Goal: Task Accomplishment & Management: Use online tool/utility

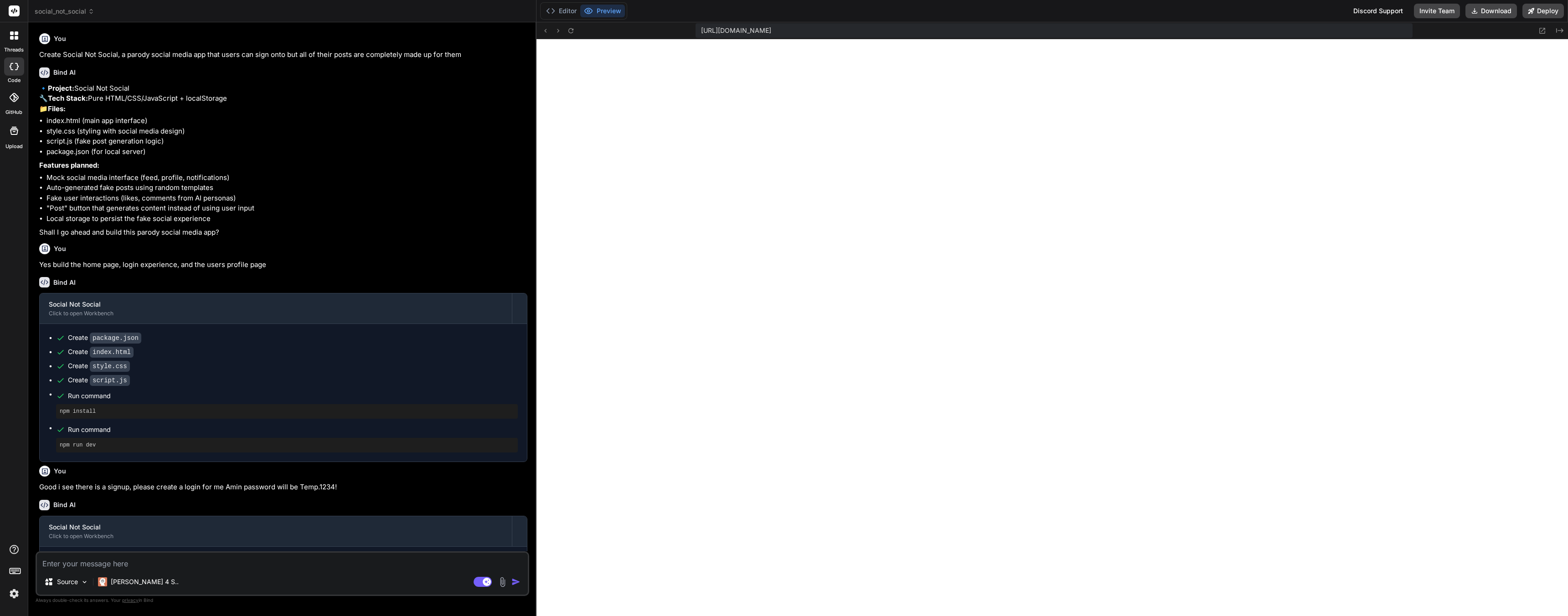
scroll to position [936, 0]
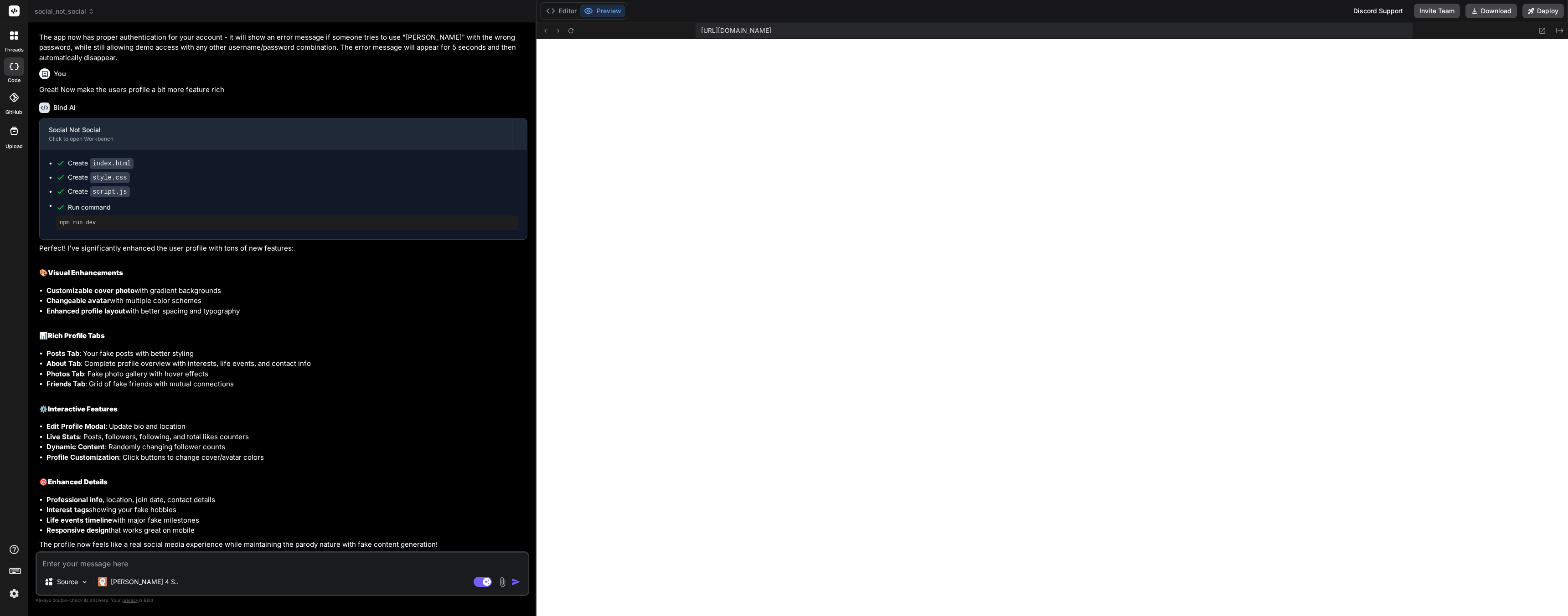
click at [159, 565] on textarea at bounding box center [282, 561] width 491 height 16
type textarea "A"
type textarea "x"
type textarea "An"
type textarea "x"
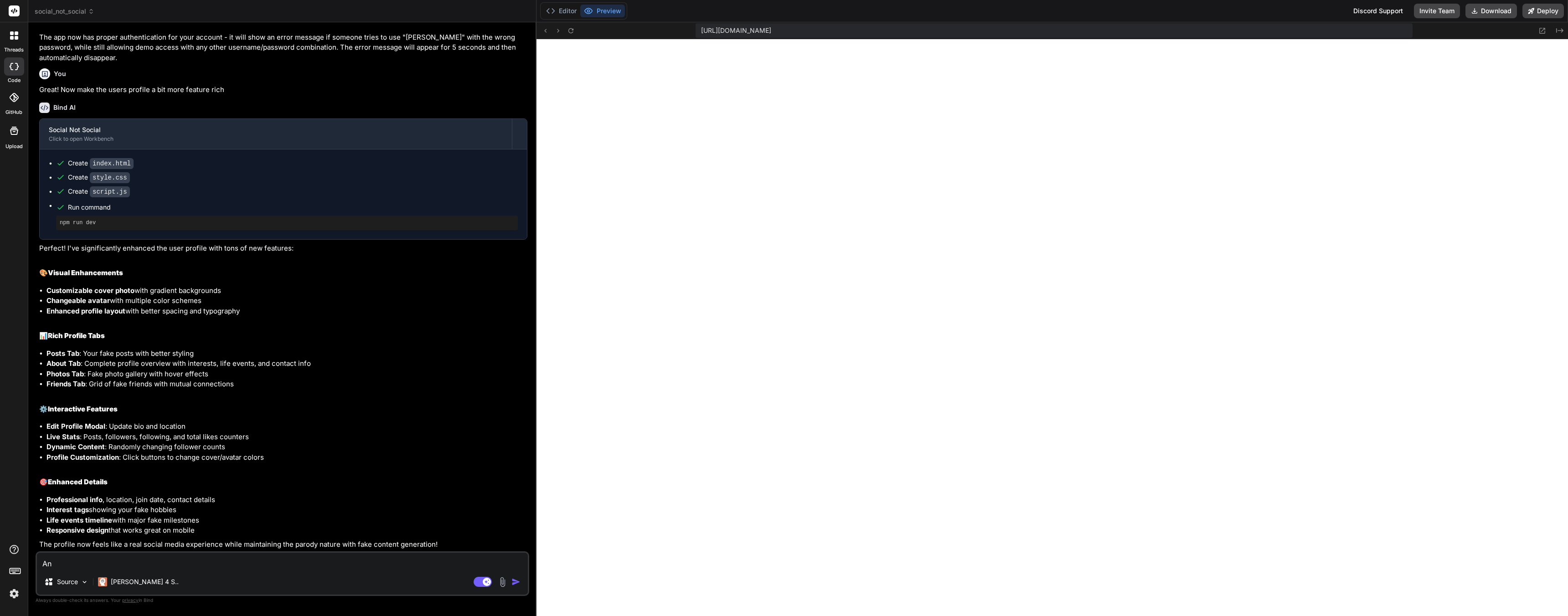
type textarea "[PERSON_NAME]"
type textarea "x"
type textarea "Anim"
type textarea "x"
type textarea "Anima"
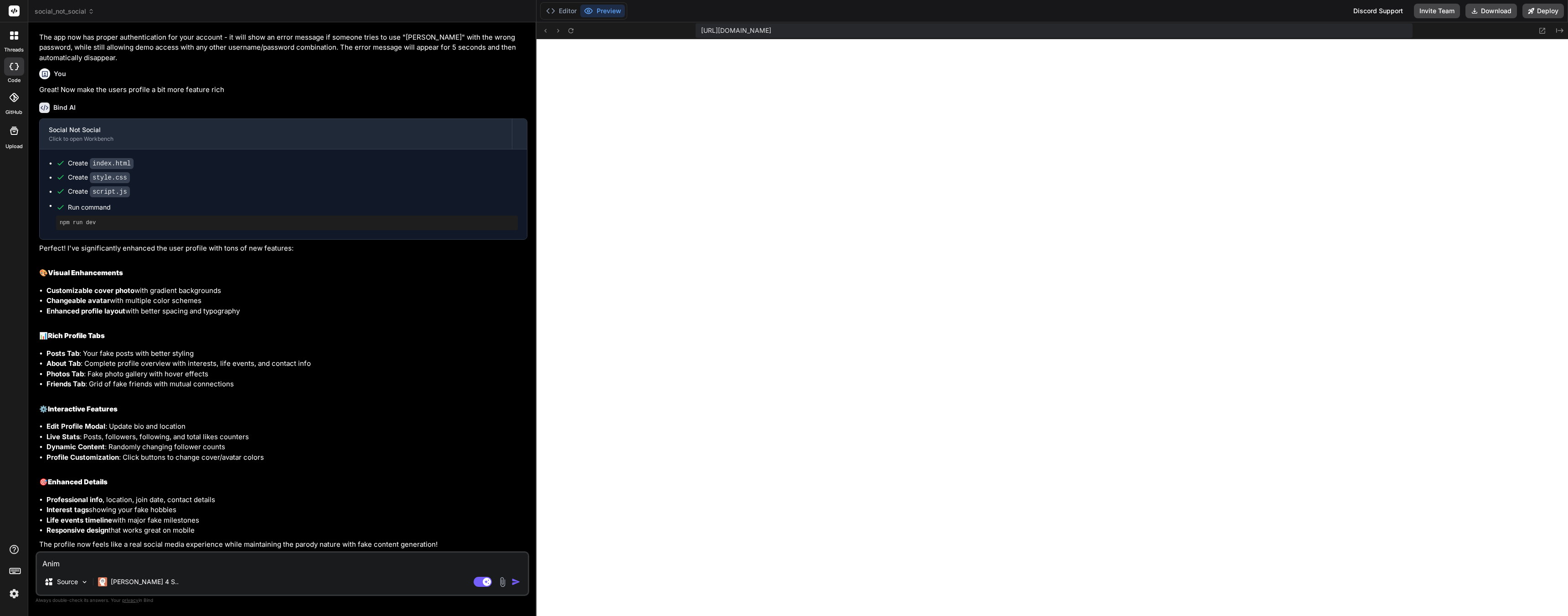
type textarea "x"
type textarea "Animat"
type textarea "x"
type textarea "Animate"
type textarea "x"
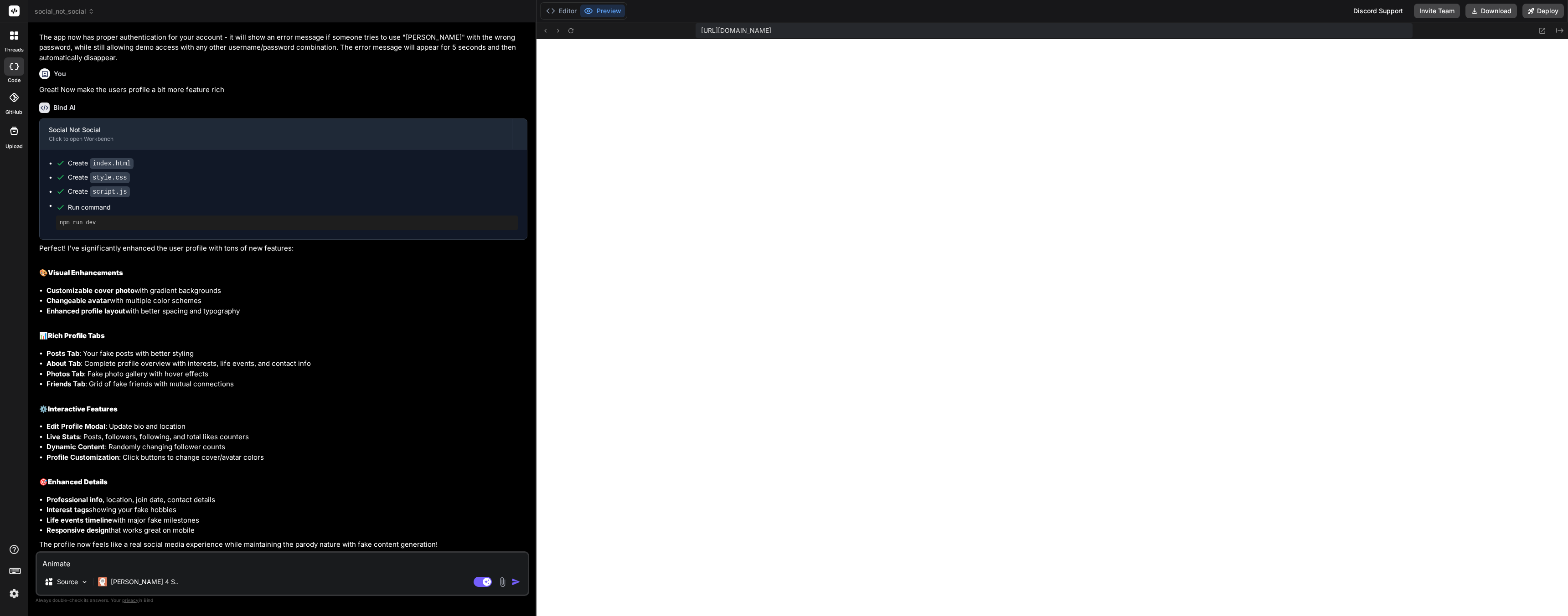
type textarea "Animate"
type textarea "x"
type textarea "Animate t"
type textarea "x"
type textarea "Animate th"
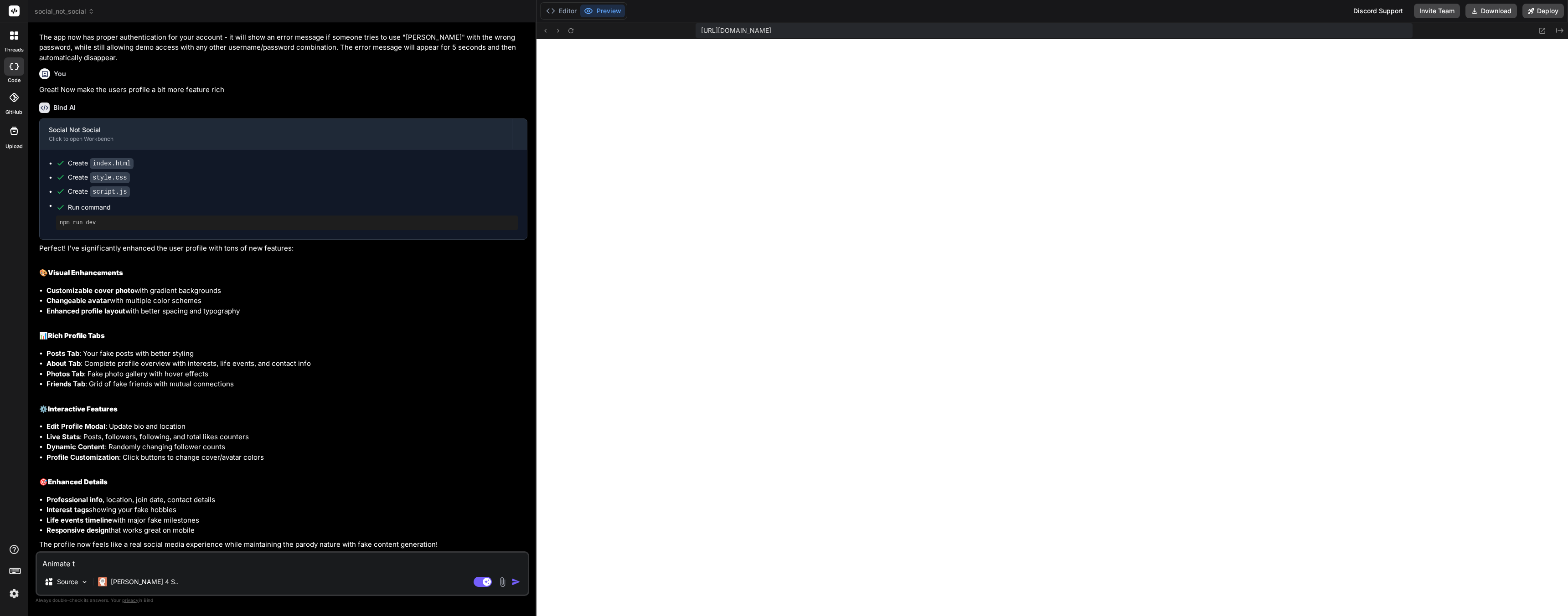
type textarea "x"
type textarea "Animate the"
type textarea "x"
type textarea "Animate the"
type textarea "x"
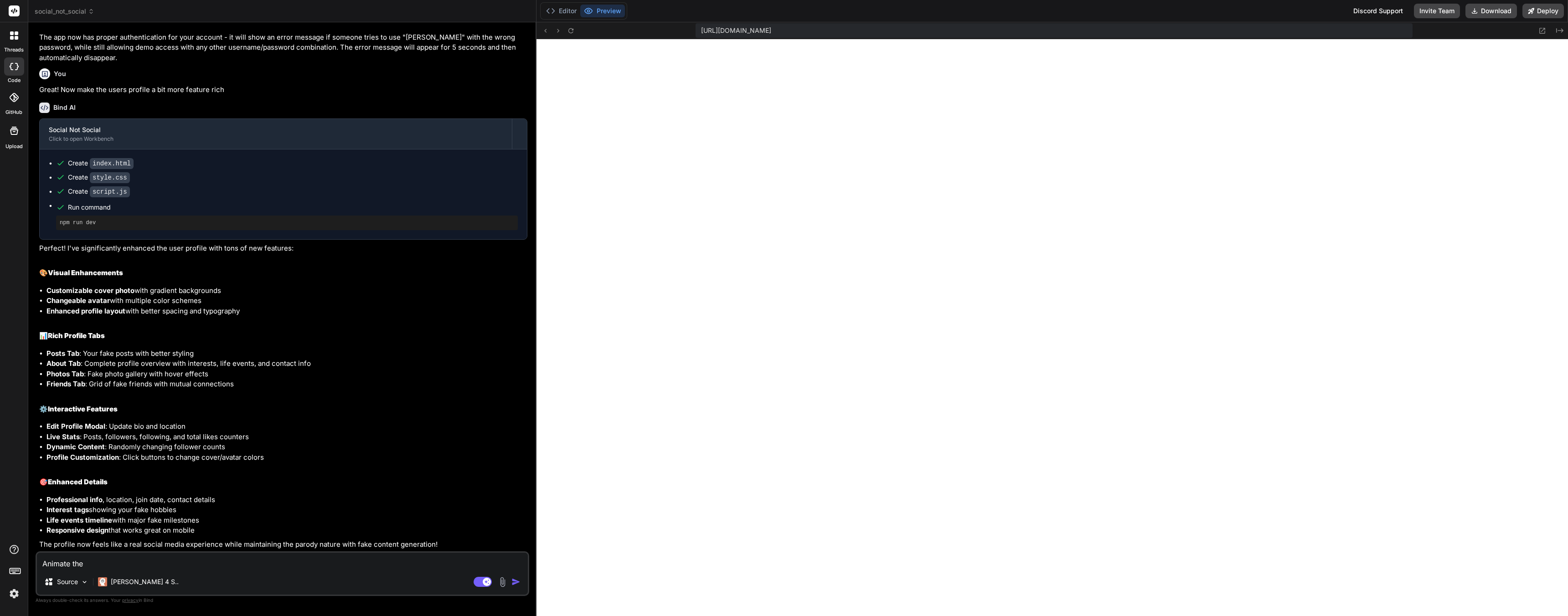
type textarea "Animate the b"
type textarea "x"
type textarea "Animate the ba"
type textarea "x"
type textarea "Animate the bac"
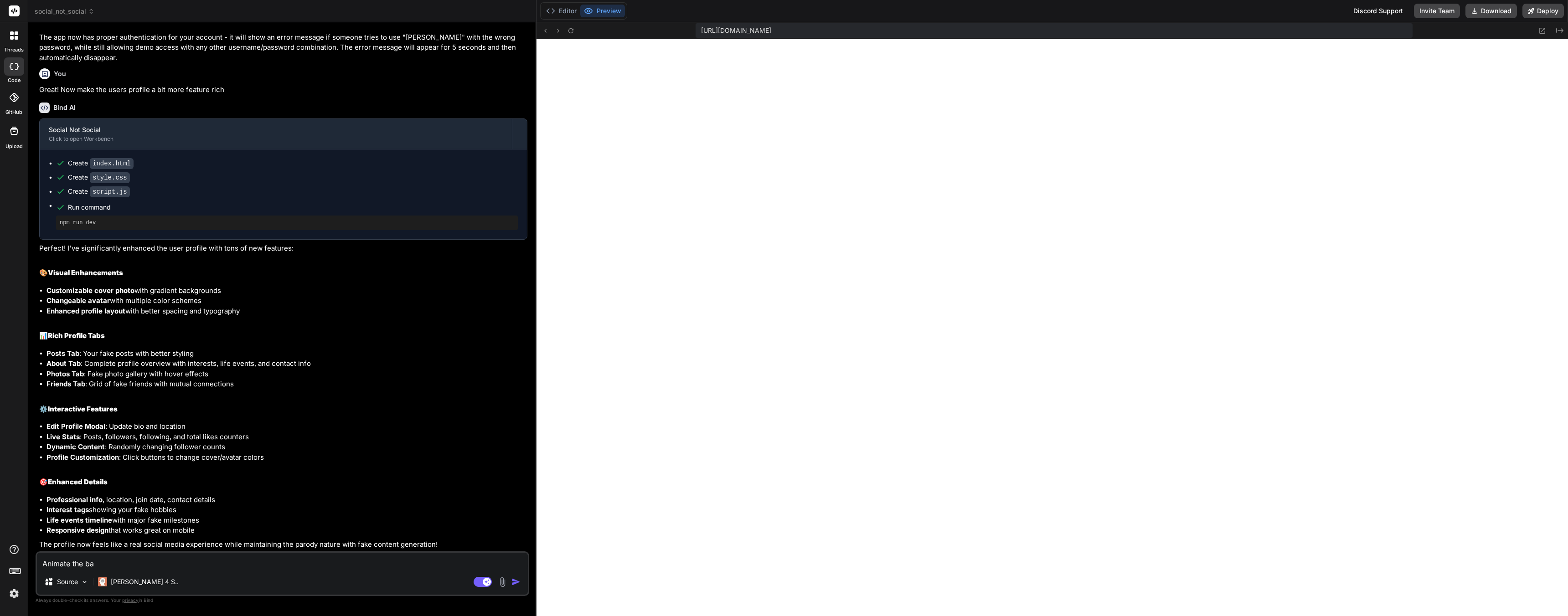
type textarea "x"
type textarea "Animate the back"
type textarea "x"
type textarea "Animate the backg"
type textarea "x"
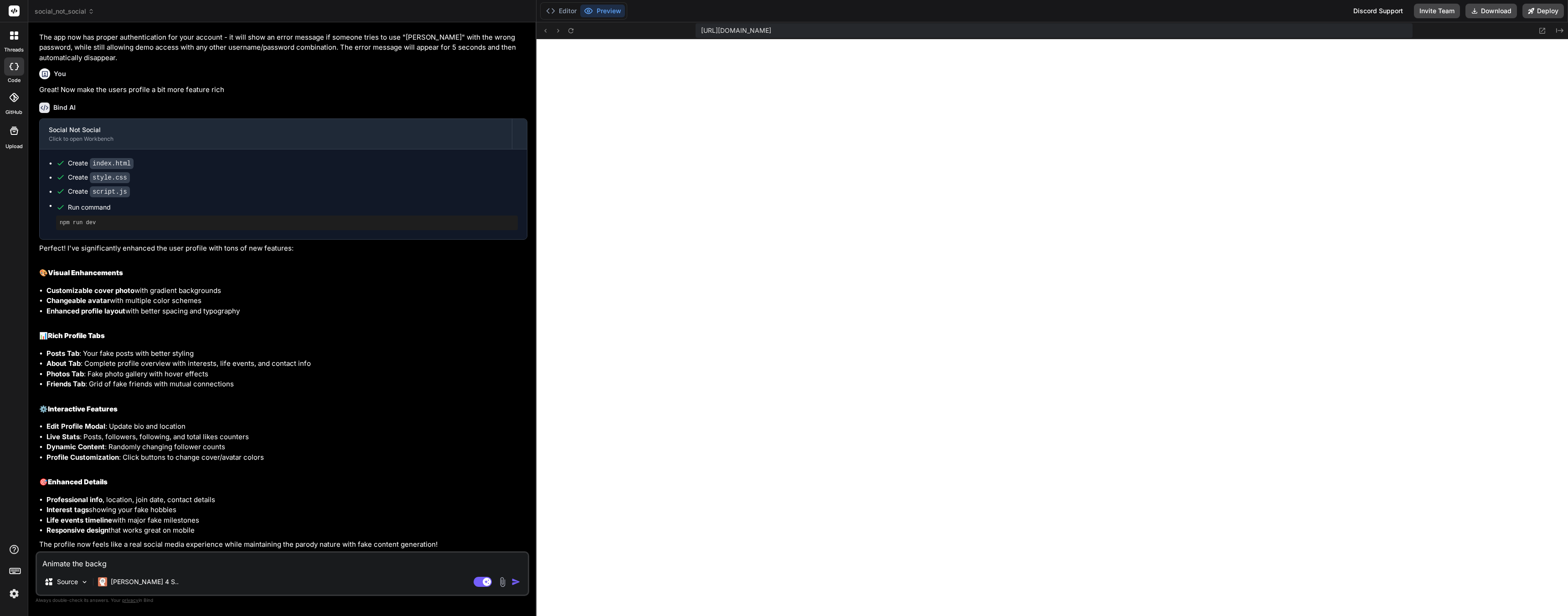
type textarea "Animate the backgr"
type textarea "x"
type textarea "Animate the backgro"
type textarea "x"
type textarea "Animate the backgrou"
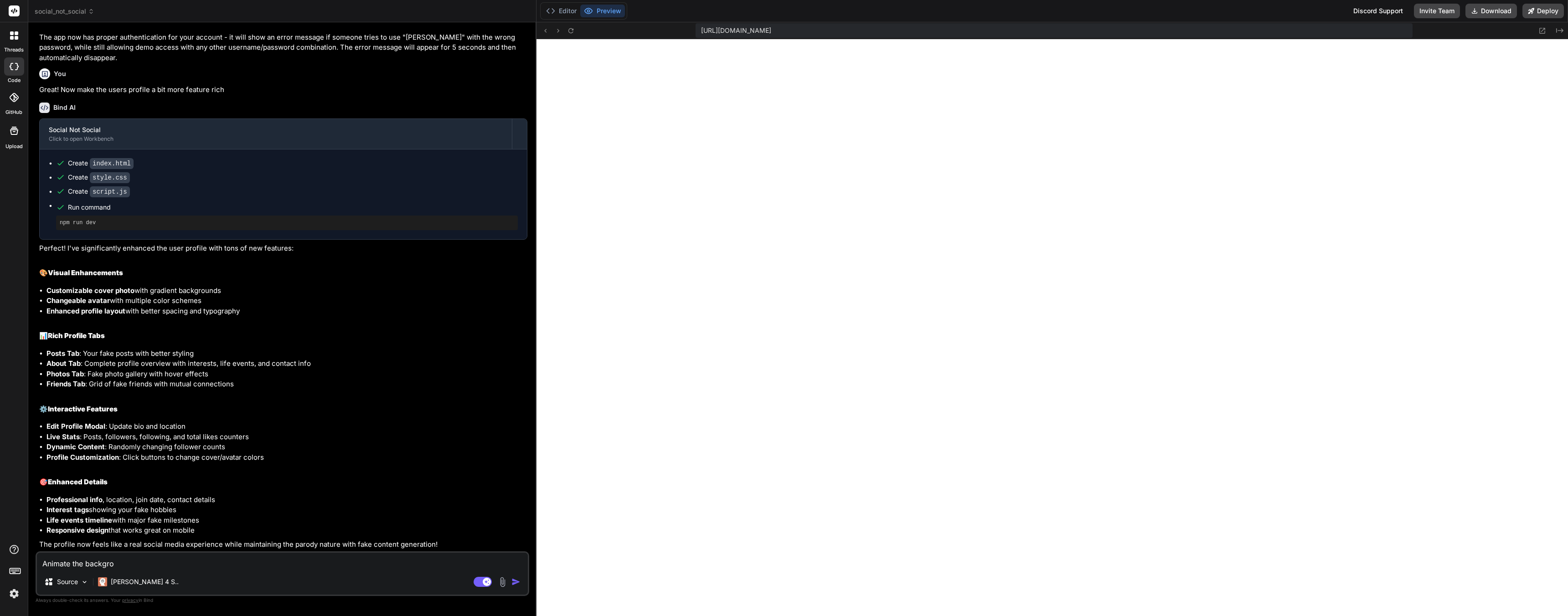
type textarea "x"
type textarea "Animate the backgroun"
type textarea "x"
type textarea "Animate the background"
type textarea "x"
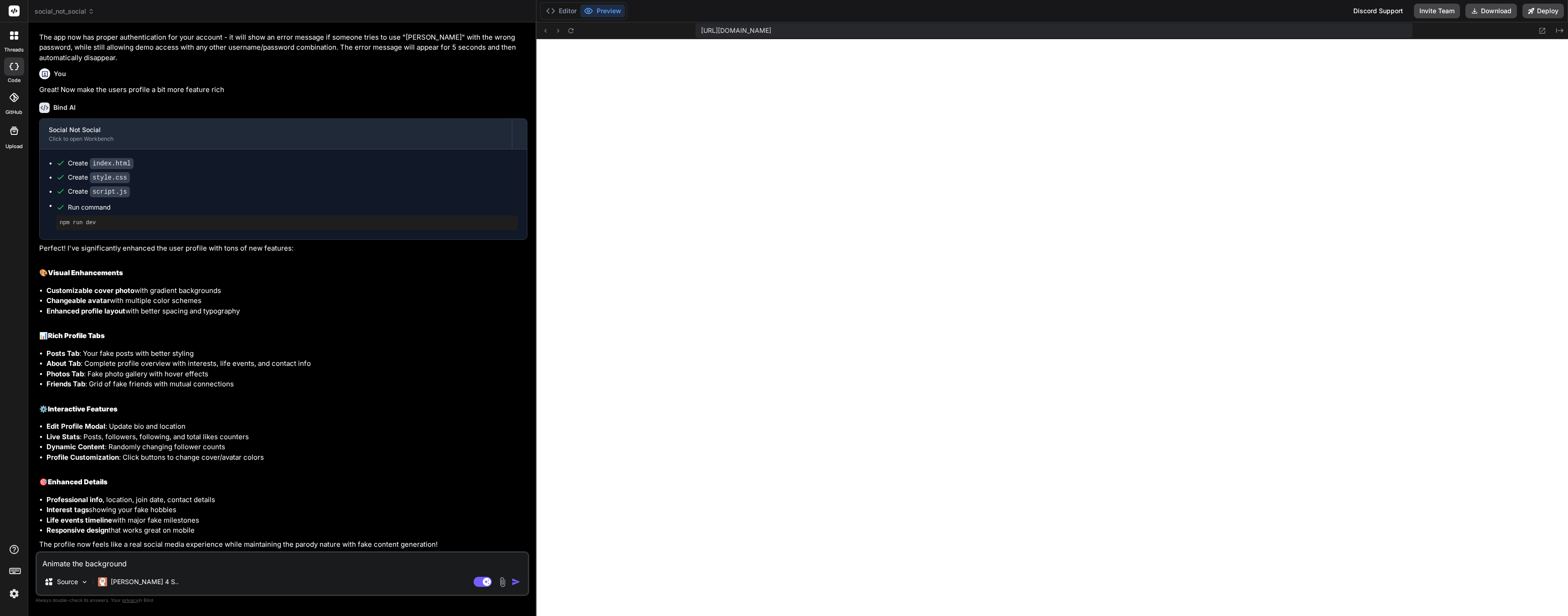
type textarea "Animate the background"
type textarea "x"
type textarea "Animate the background G"
type textarea "x"
type textarea "Animate the background Gr"
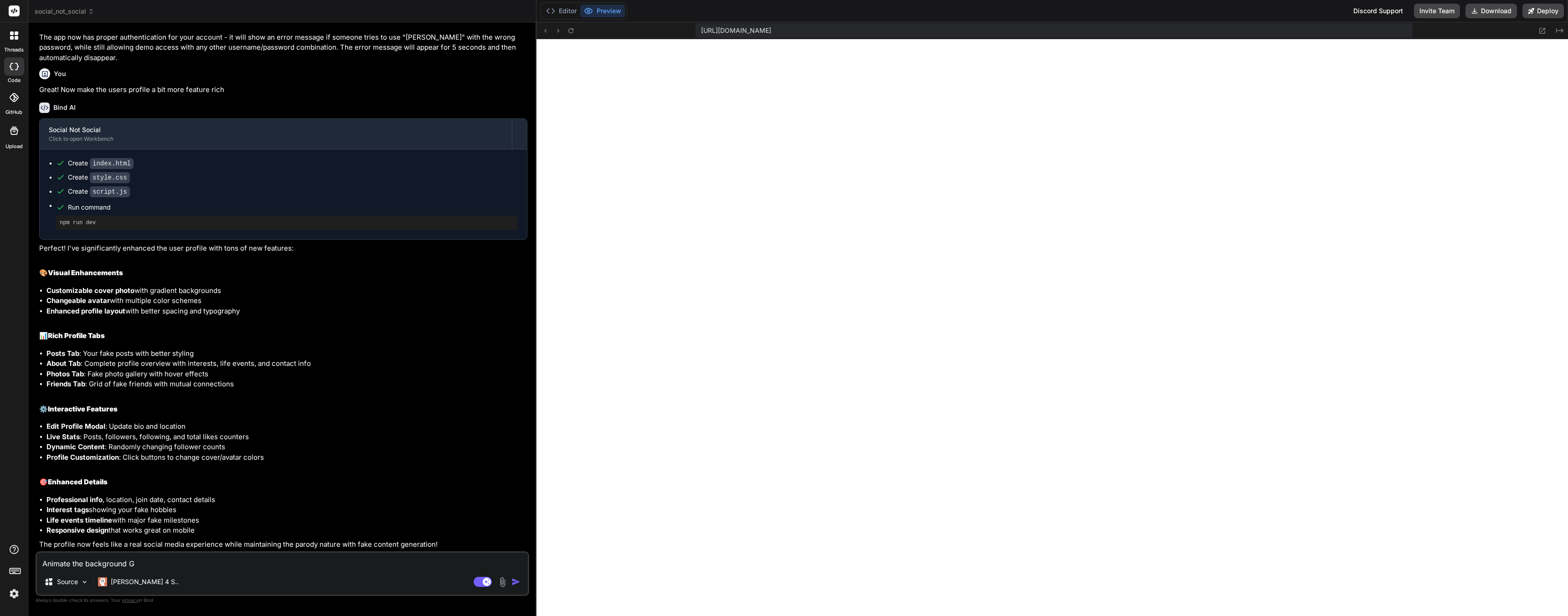
type textarea "x"
type textarea "Animate the background Gra"
type textarea "x"
type textarea "Animate the background Grad"
type textarea "x"
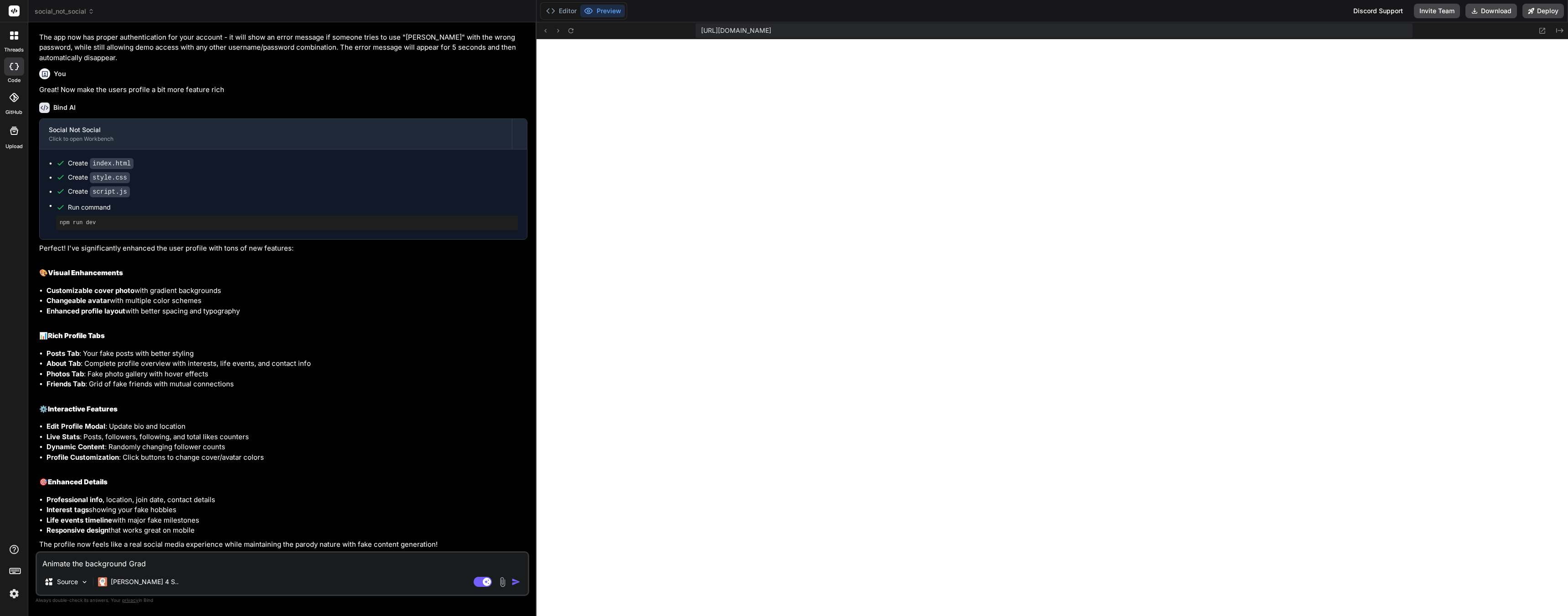
type textarea "Animate the background Gradi"
type textarea "x"
type textarea "Animate the background [PERSON_NAME]"
type textarea "x"
type textarea "Animate the background Gradien"
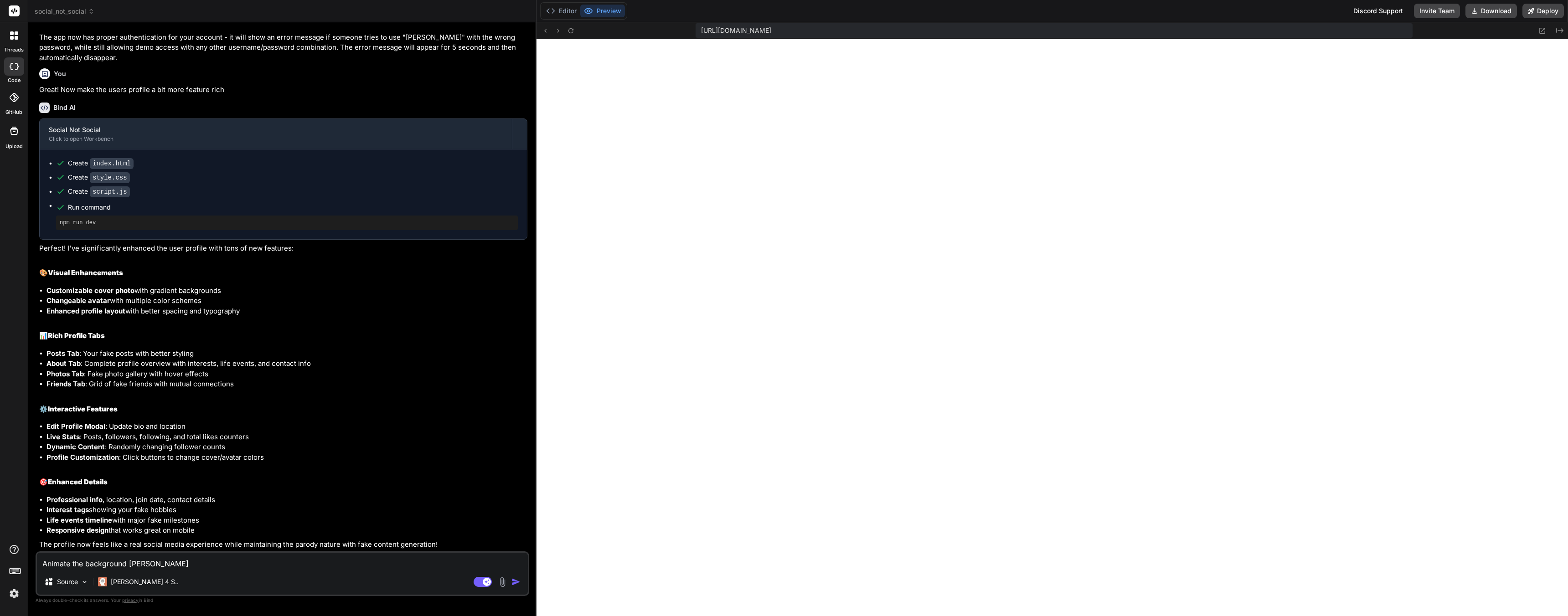
type textarea "x"
type textarea "Animate the background Gradient"
type textarea "x"
type textarea "Animate the background Gradient"
type textarea "x"
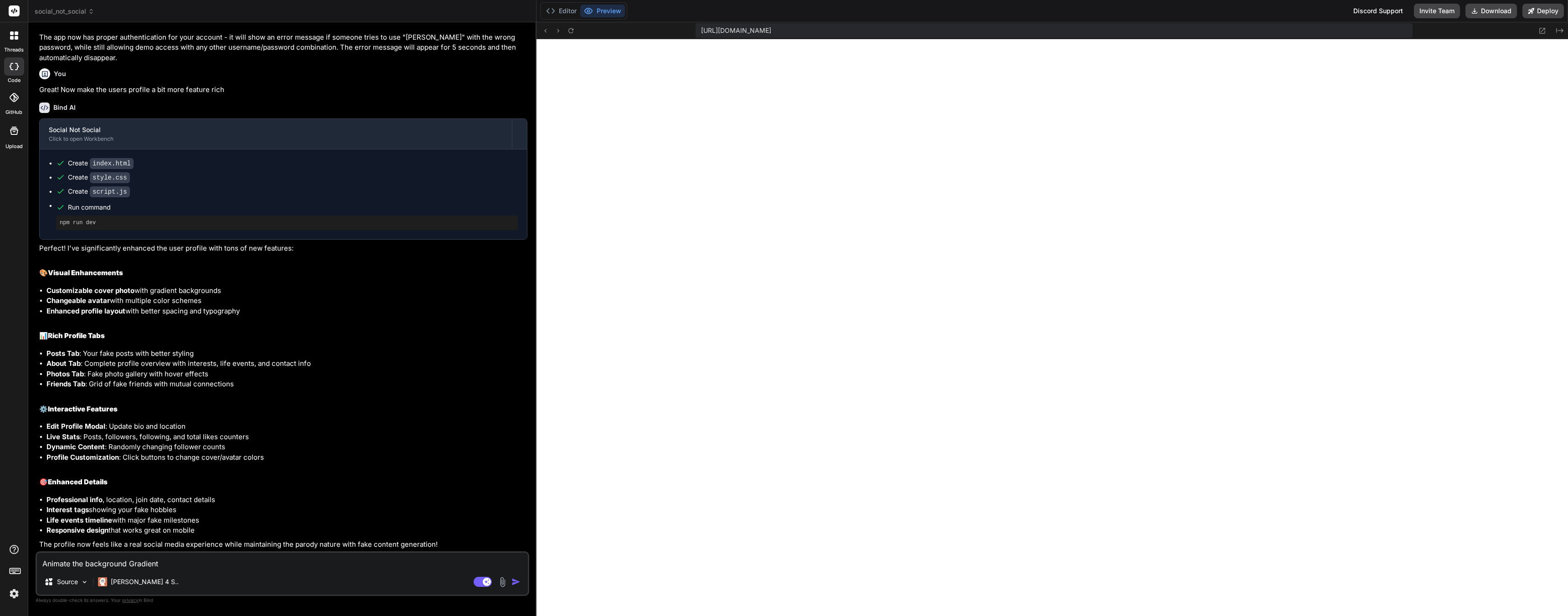
type textarea "Animate the background Gradient o"
type textarea "x"
type textarea "Animate the background Gradient on"
type textarea "x"
type textarea "Animate the background Gradient on t"
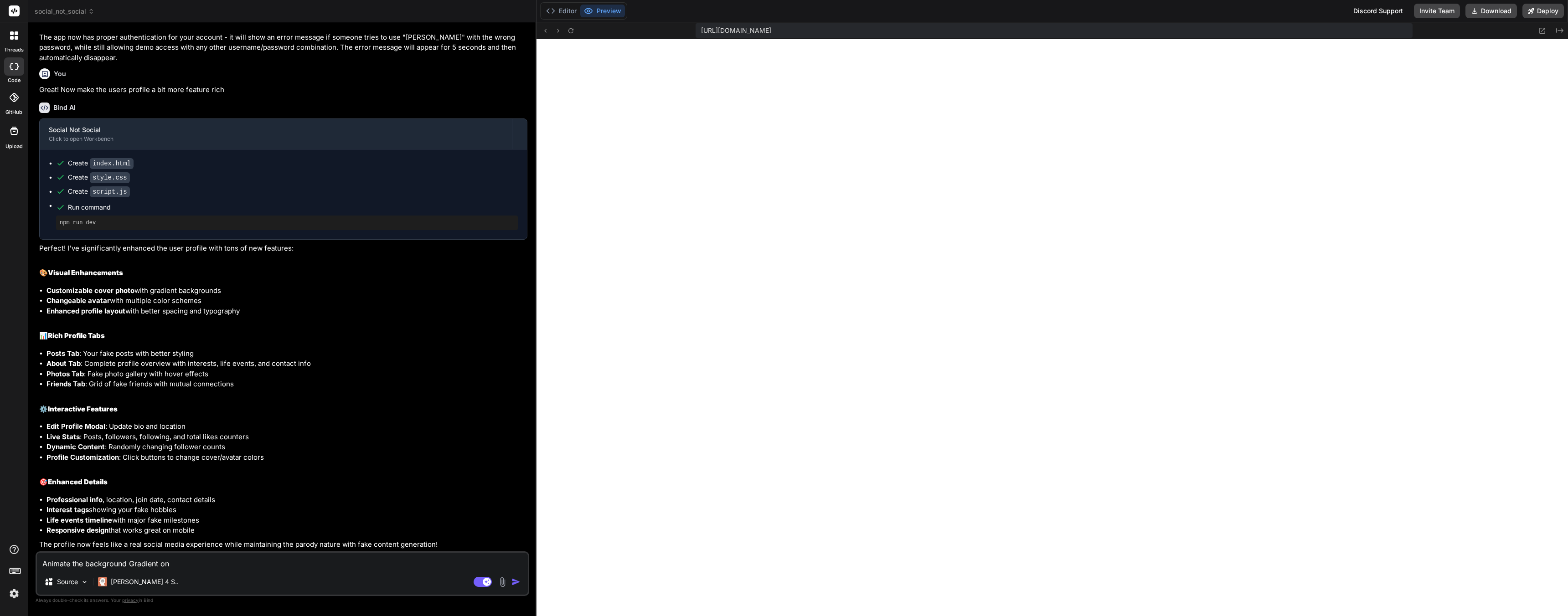
type textarea "x"
type textarea "Animate the background Gradient on th"
type textarea "x"
type textarea "Animate the background Gradient on the"
type textarea "x"
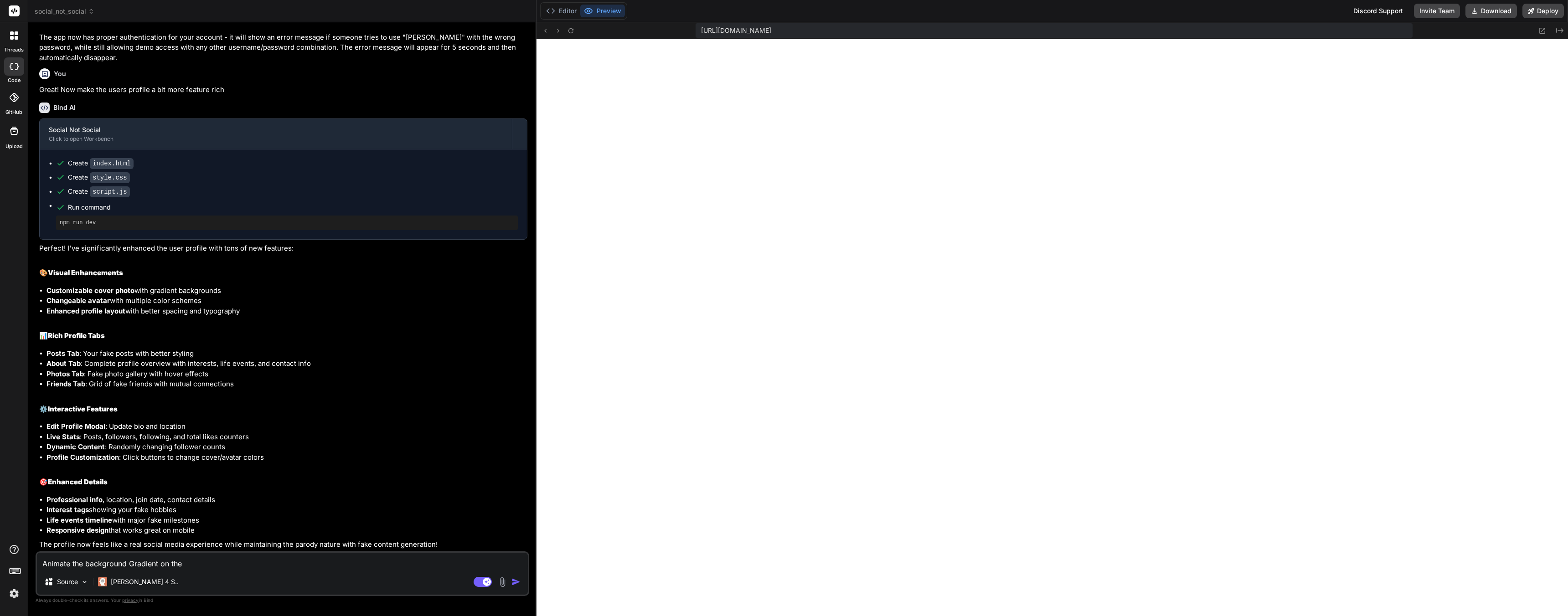
type textarea "Animate the background Gradient on the"
type textarea "x"
type textarea "Animate the background Gradient on the h"
type textarea "x"
type textarea "Animate the background Gradient on the ho"
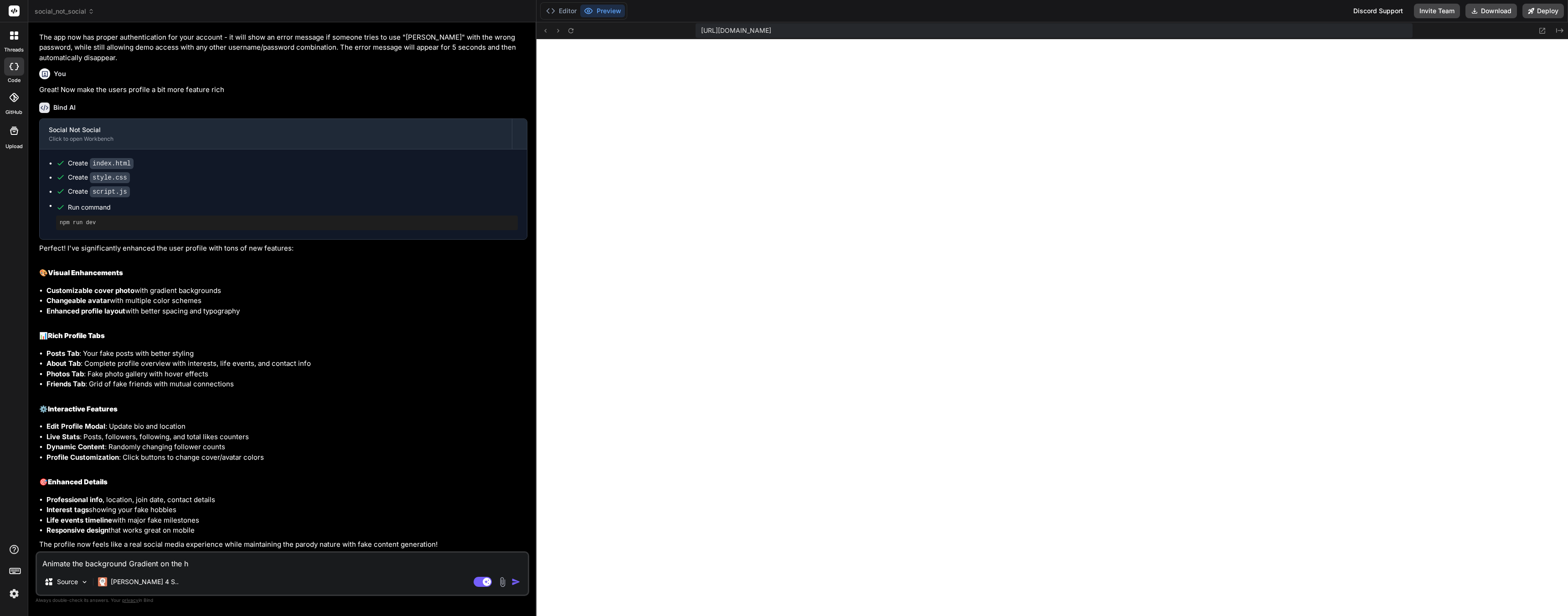
type textarea "x"
type textarea "Animate the background Gradient on the hom"
type textarea "x"
type textarea "Animate the background Gradient on the home"
type textarea "x"
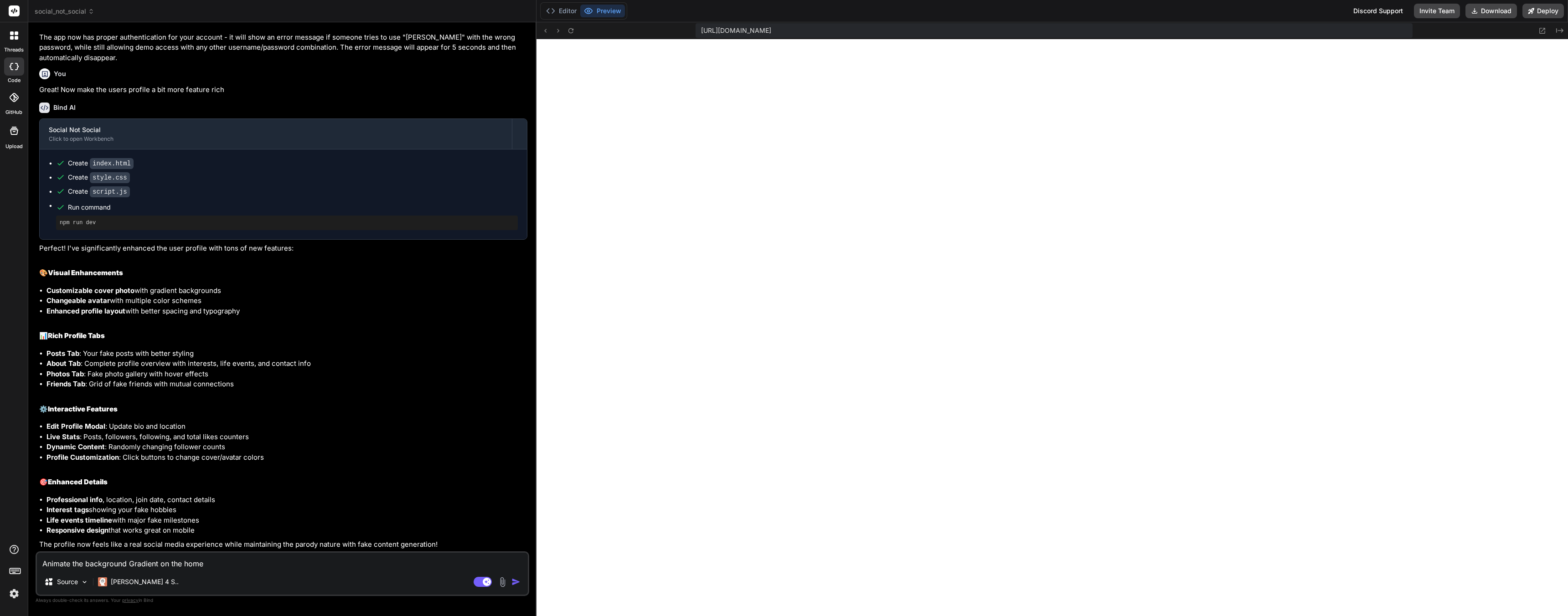
type textarea "Animate the background Gradient on the homep"
type textarea "x"
type textarea "Animate the background Gradient on the homepa"
type textarea "x"
type textarea "Animate the background Gradient on the homepag"
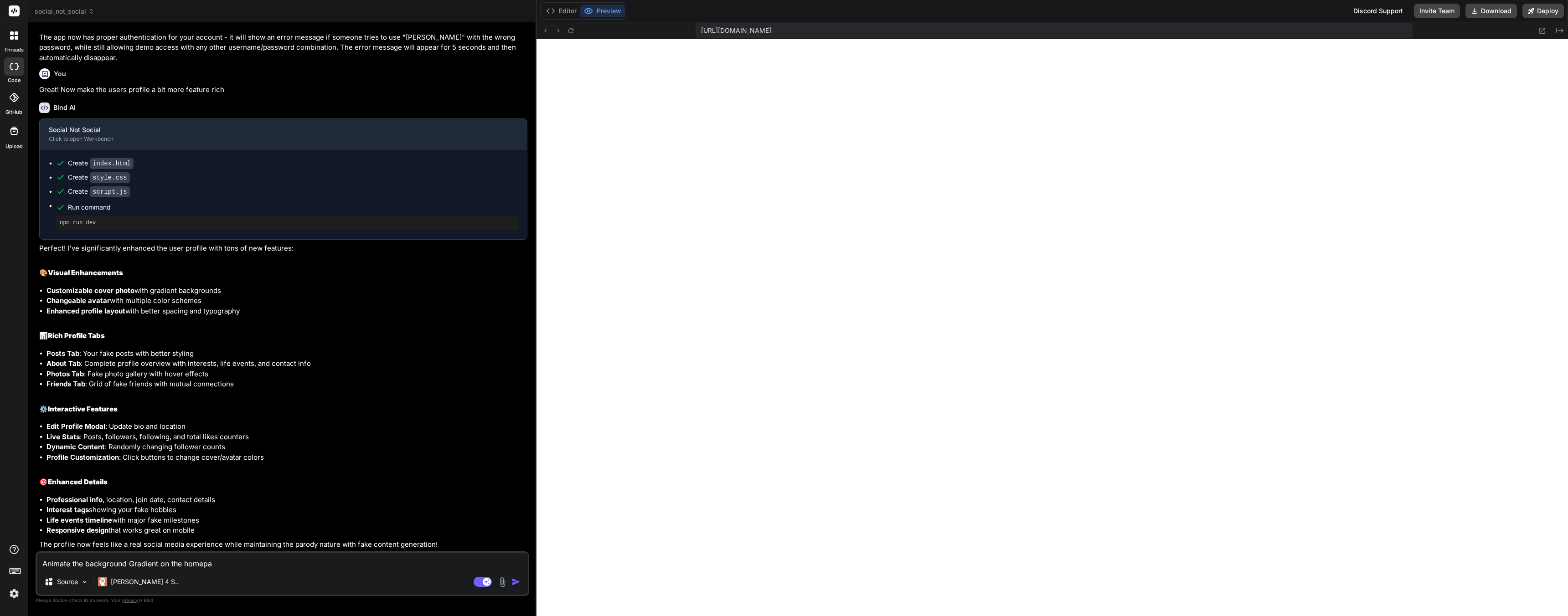
type textarea "x"
type textarea "Animate the background Gradient on the homepage"
type textarea "x"
type textarea "Animate the background Gradient on the homepage"
type textarea "x"
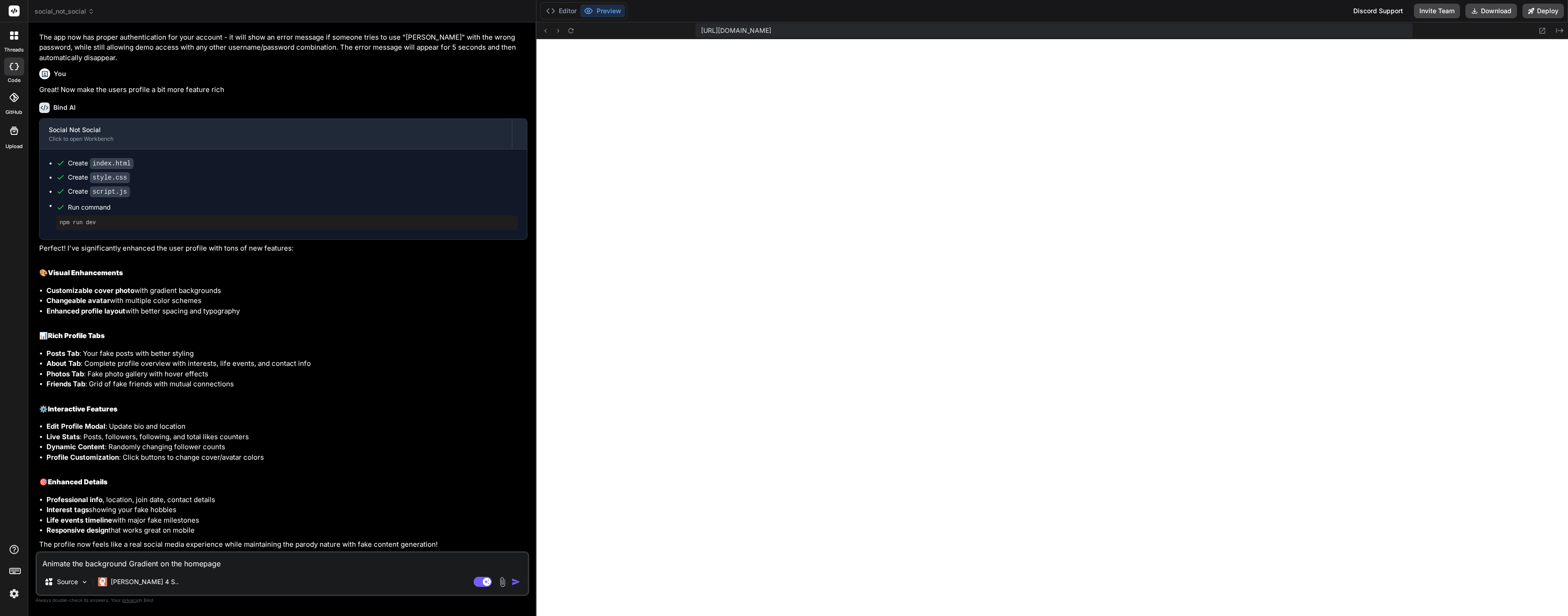
type textarea "Animate the background Gradient on the homepage s"
type textarea "x"
type textarea "Animate the background Gradient on the homepage so"
type textarea "x"
type textarea "Animate the background Gradient on the homepage so"
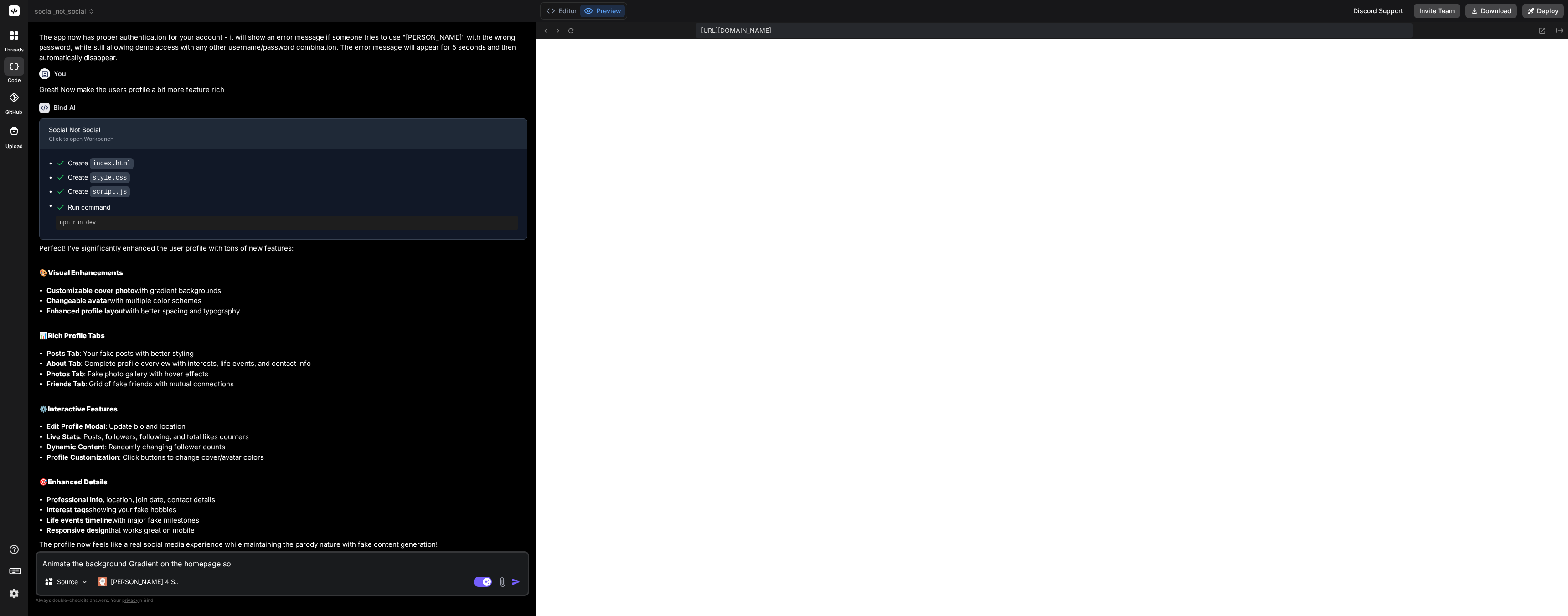
type textarea "x"
type textarea "Animate the background Gradient on the homepage so i"
type textarea "x"
type textarea "Animate the background Gradient on the homepage so it"
type textarea "x"
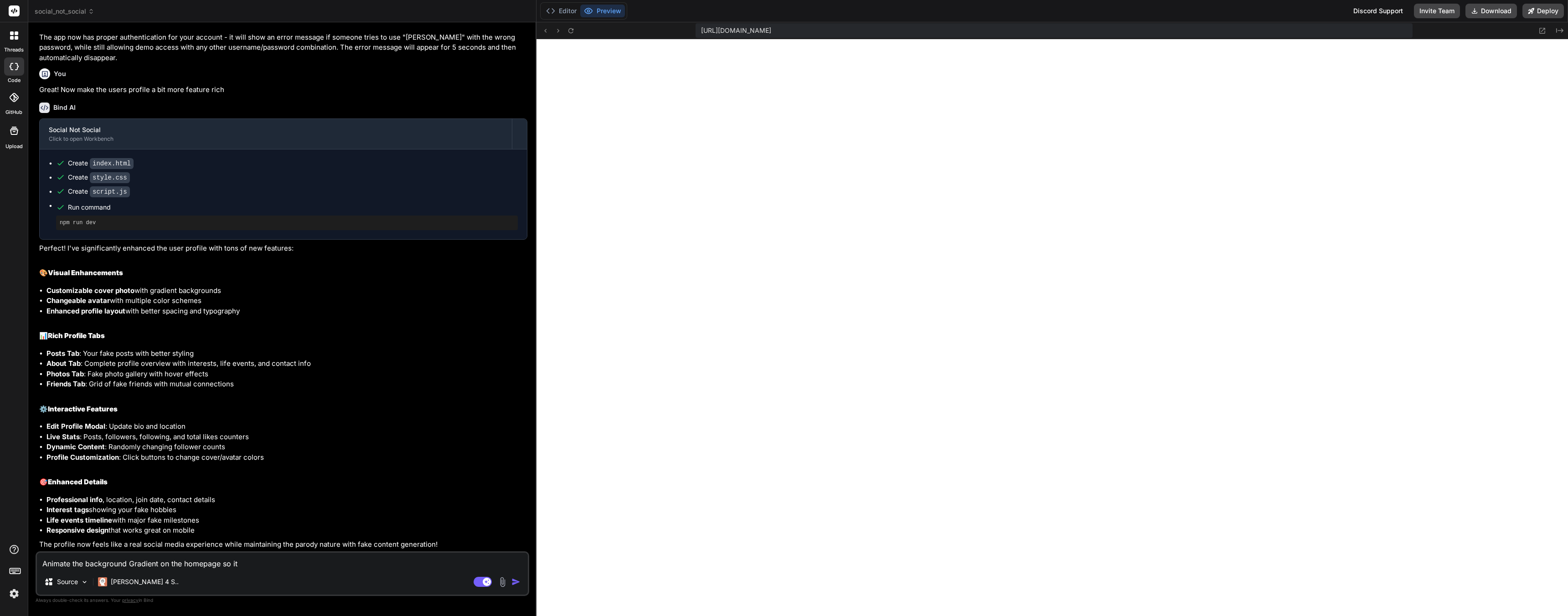
type textarea "Animate the background Gradient on the homepage so i"
type textarea "x"
type textarea "Animate the background Gradient on the homepage so"
type textarea "x"
type textarea "Animate the background Gradient on the homepage so t"
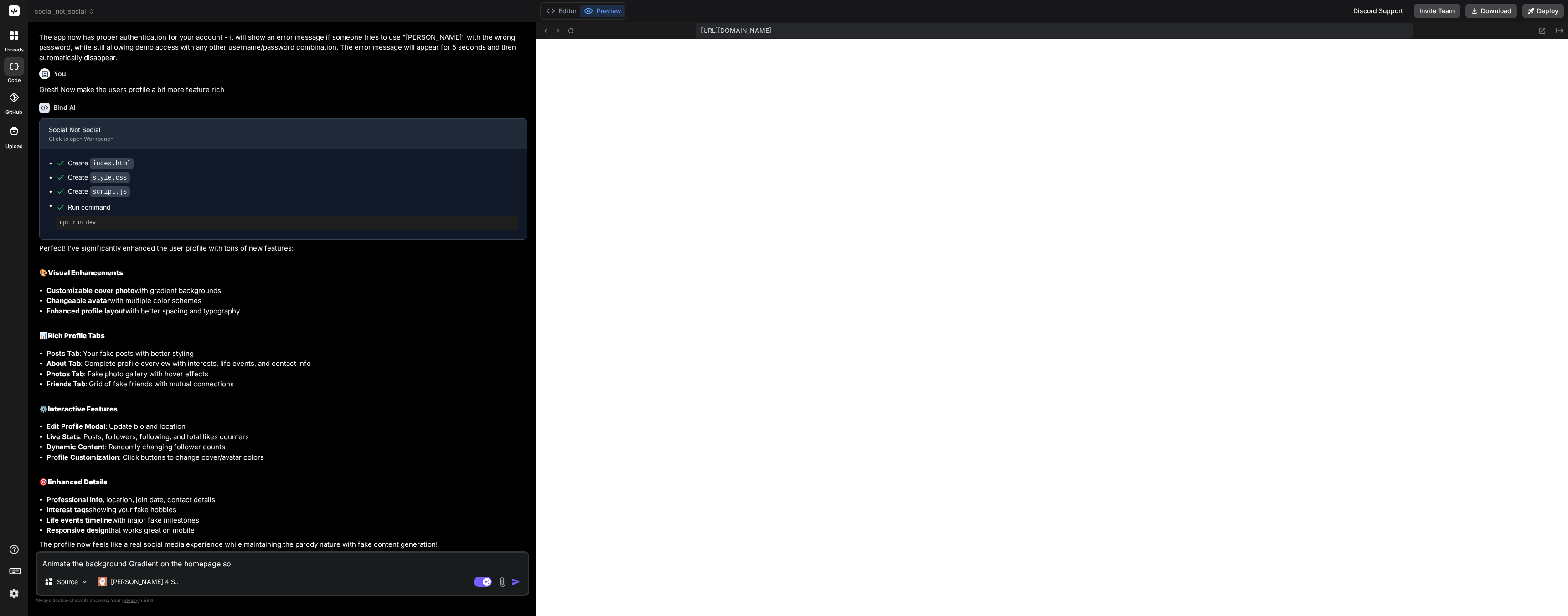
type textarea "x"
type textarea "Animate the background Gradient on the homepage so th"
type textarea "x"
type textarea "Animate the background Gradient on the homepage so the"
type textarea "x"
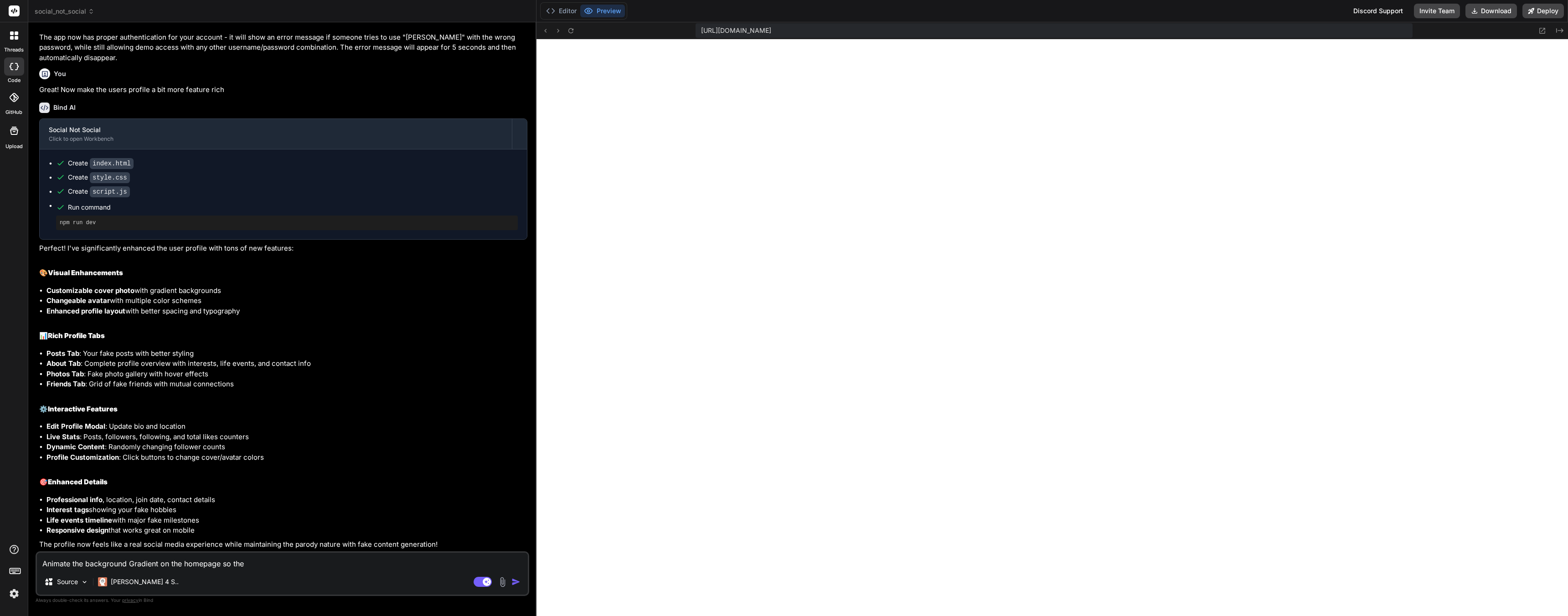
type textarea "Animate the background Gradient on the homepage so the"
type textarea "x"
type textarea "Animate the background Gradient on the homepage so the c"
type textarea "x"
type textarea "Animate the background Gradient on the homepage so the co"
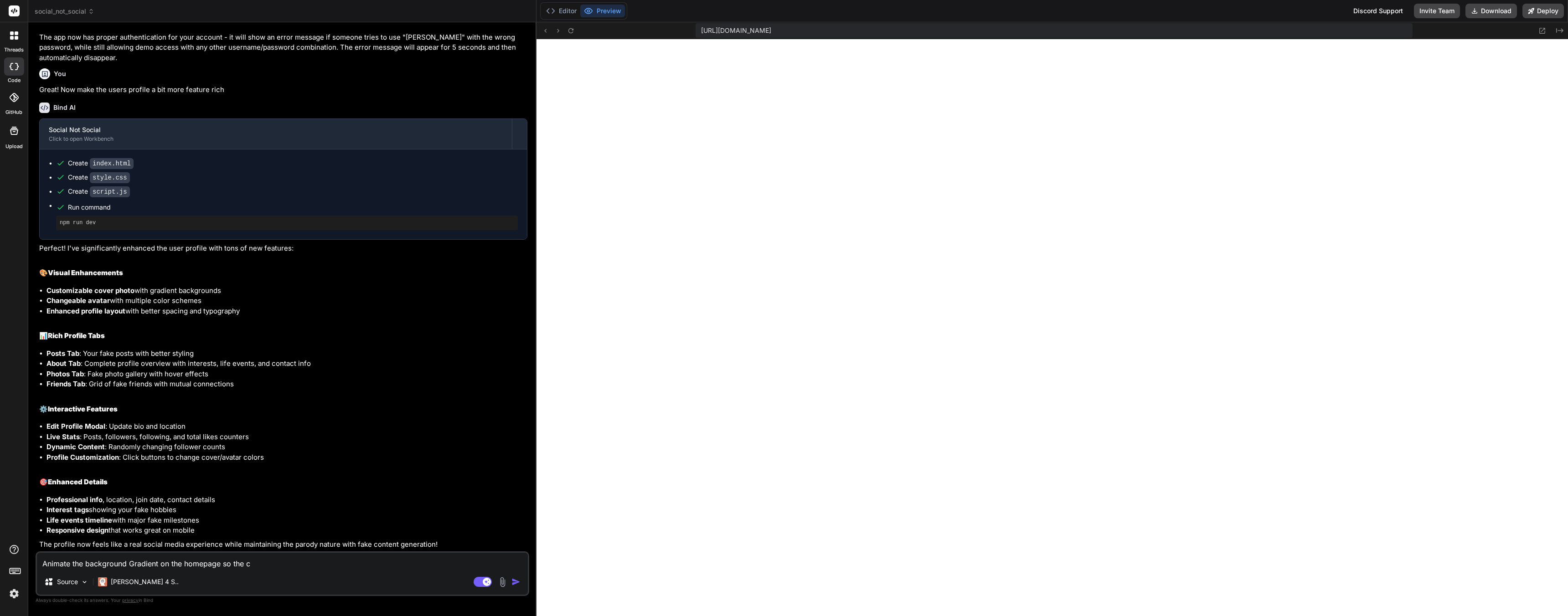
type textarea "x"
type textarea "Animate the background Gradient on the homepage so the col"
type textarea "x"
type textarea "Animate the background Gradient on the homepage so the colo"
type textarea "x"
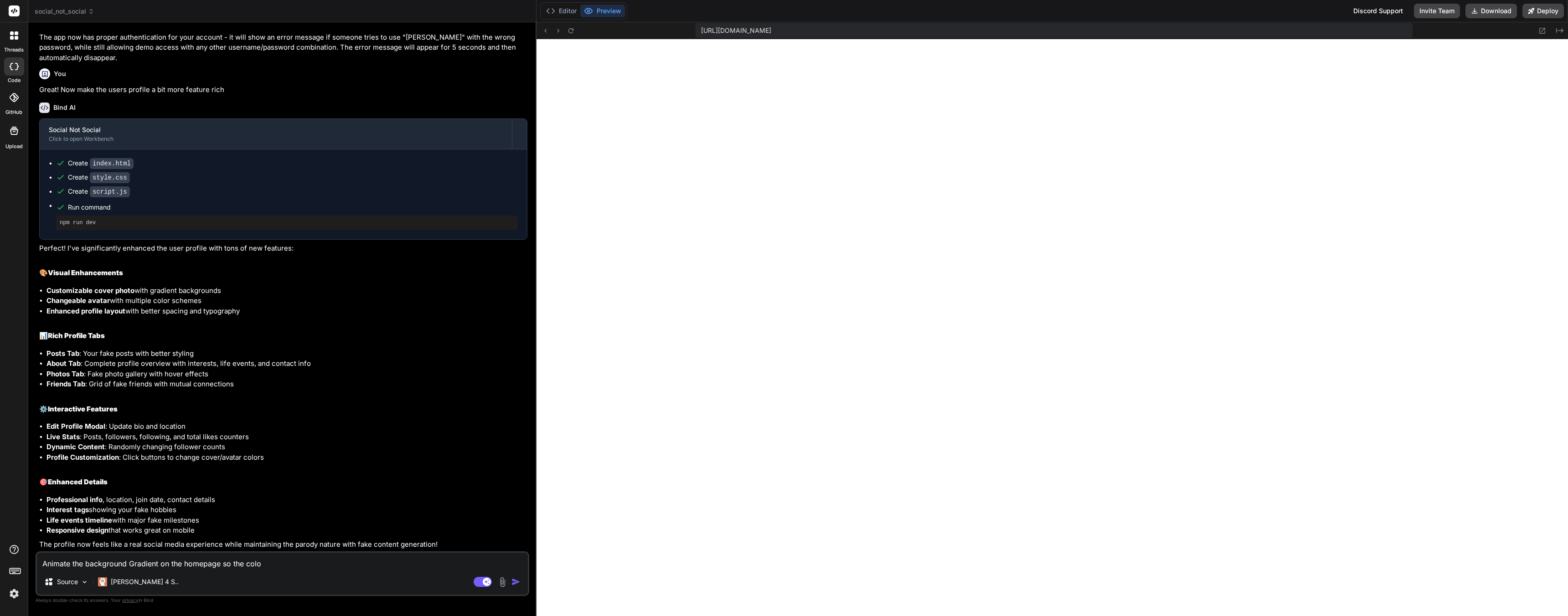
type textarea "Animate the background Gradient on the homepage so the color"
type textarea "x"
type textarea "Animate the background Gradient on the homepage so the colors"
type textarea "x"
type textarea "Animate the background Gradient on the homepage so the colors"
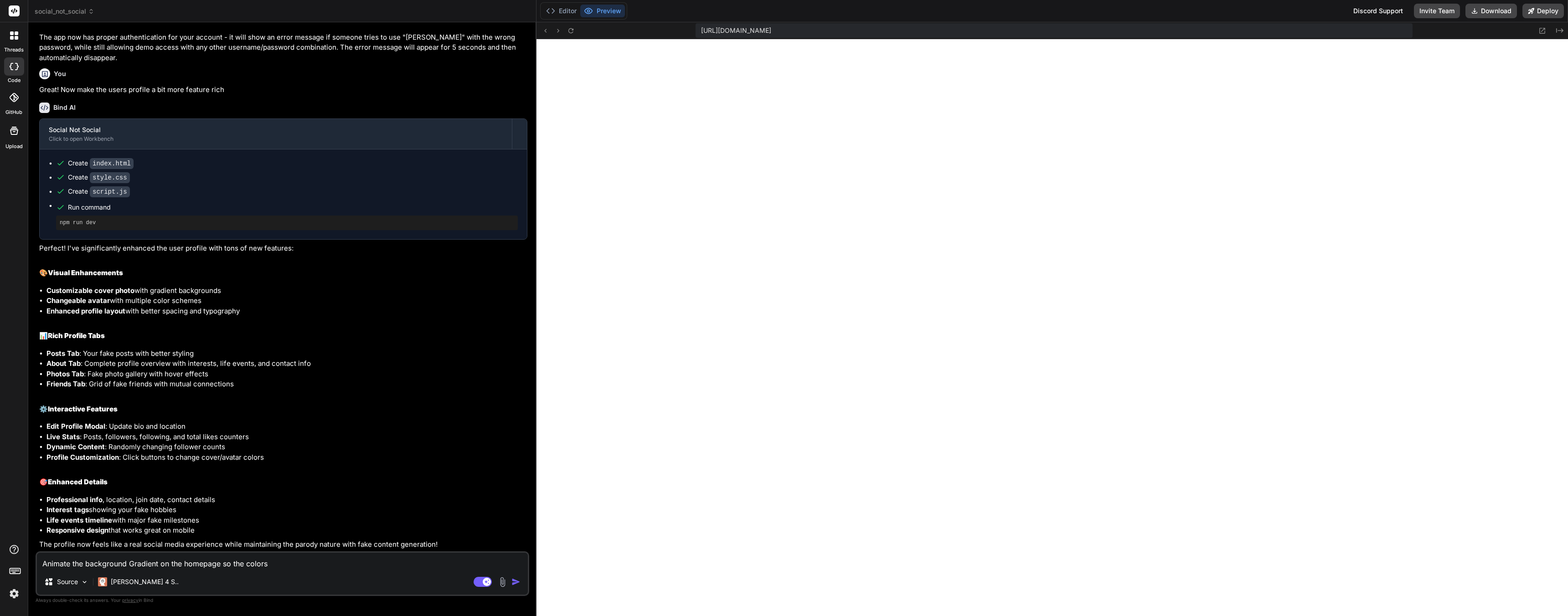
type textarea "x"
type textarea "Animate the background Gradient on the homepage so the colors a"
type textarea "x"
type textarea "Animate the background Gradient on the homepage so the colors ar"
type textarea "x"
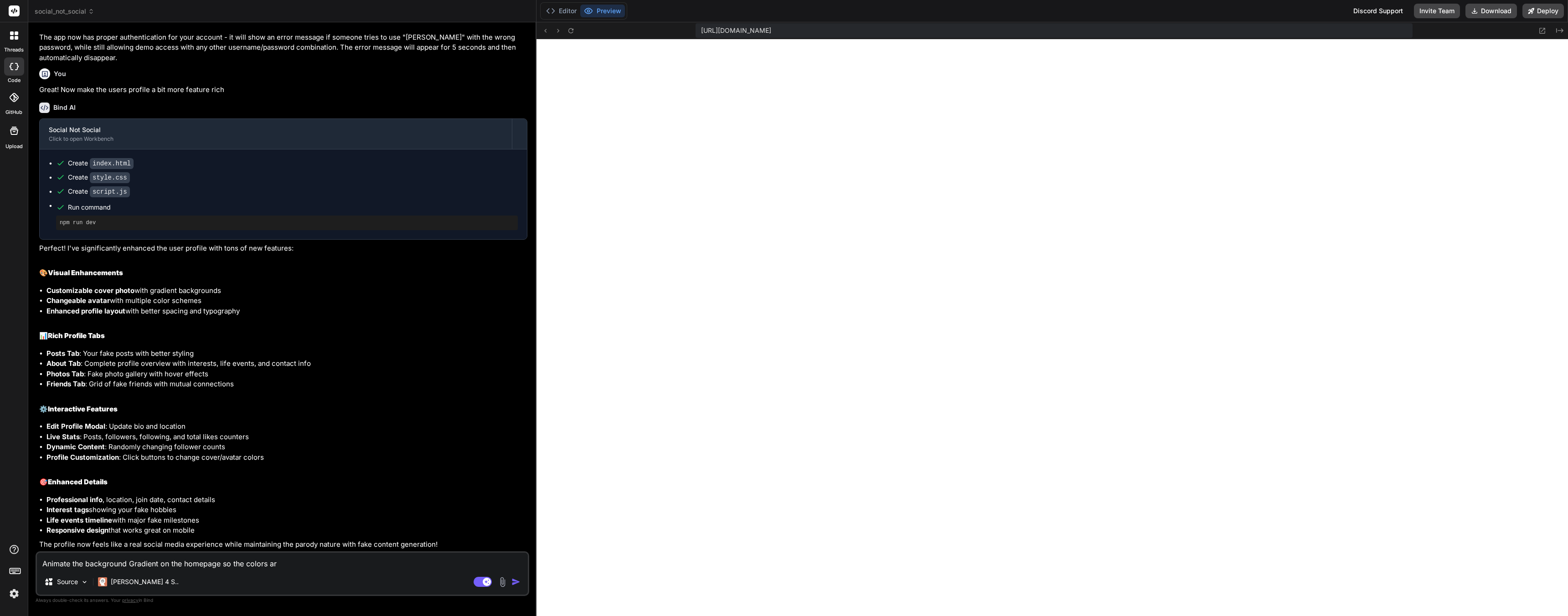
type textarea "Animate the background Gradient on the homepage so the colors are"
type textarea "x"
type textarea "Animate the background Gradient on the homepage so the colors are"
type textarea "x"
type textarea "Animate the background Gradient on the homepage so the colors are c"
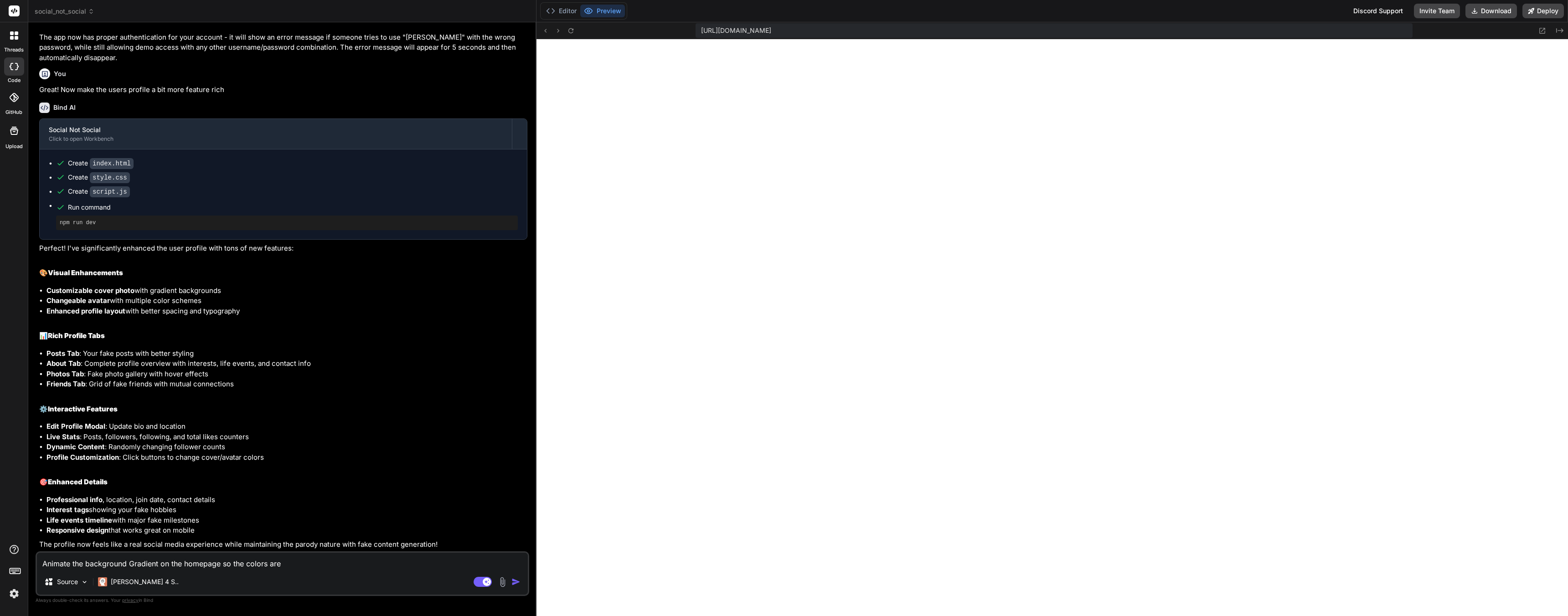
type textarea "x"
type textarea "Animate the background Gradient on the homepage so the colors are co"
type textarea "x"
type textarea "Animate the background Gradient on the homepage so the colors are con"
type textarea "x"
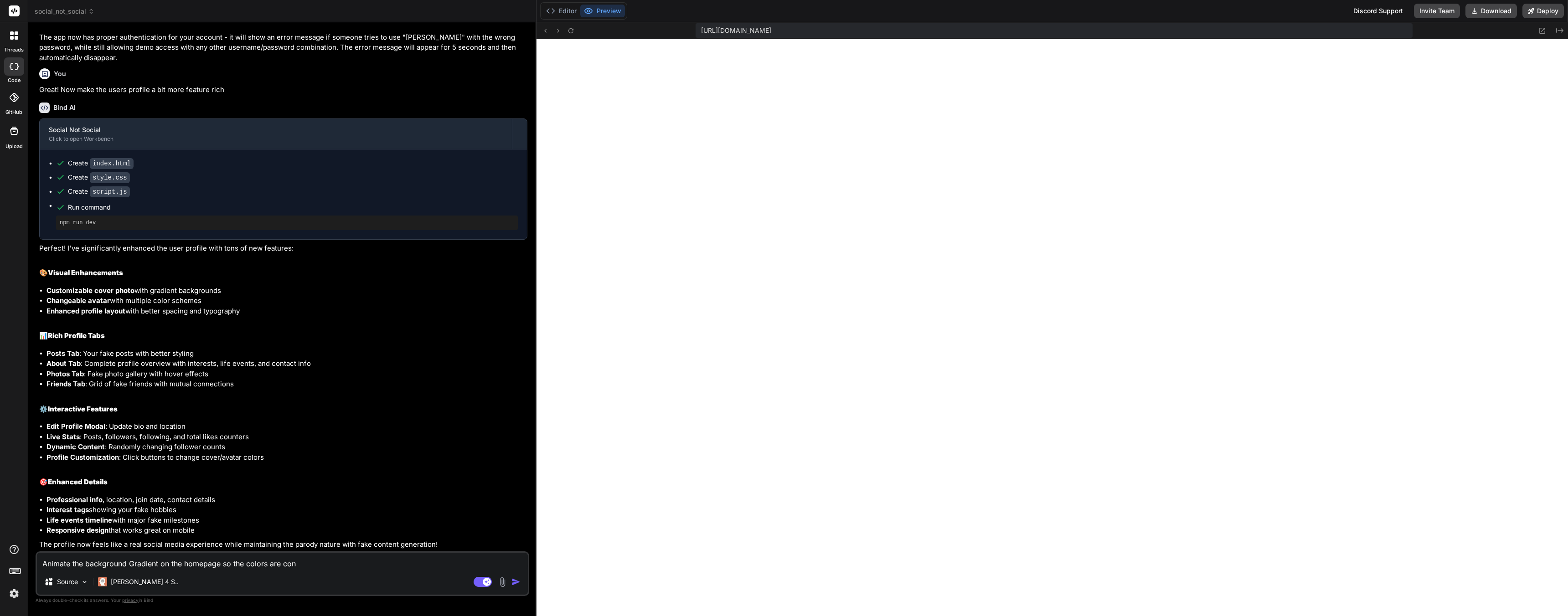
type textarea "Animate the background Gradient on the homepage so the colors are cons"
type textarea "x"
type textarea "Animate the background Gradient on the homepage so the colors are const"
type textarea "x"
type textarea "Animate the background Gradient on the homepage so the colors are consta"
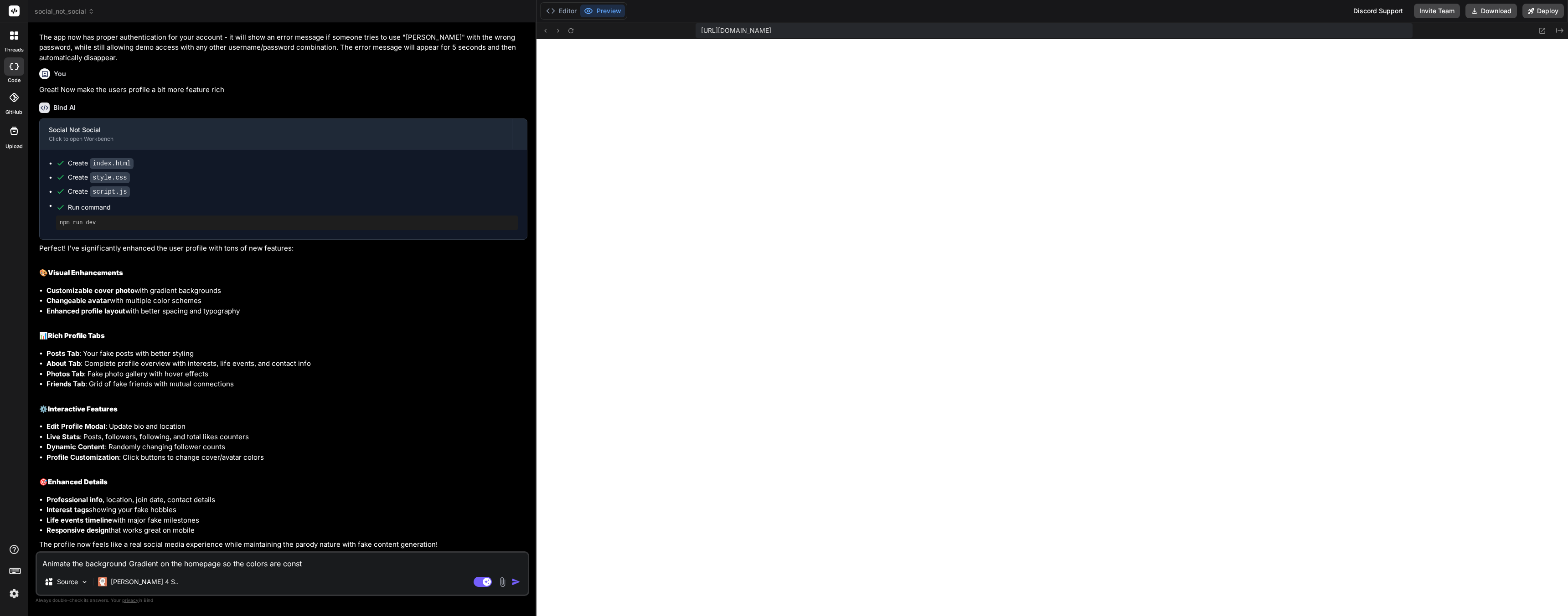
type textarea "x"
type textarea "Animate the background Gradient on the homepage so the colors are constan"
type textarea "x"
type textarea "Animate the background Gradient on the homepage so the colors are constant"
type textarea "x"
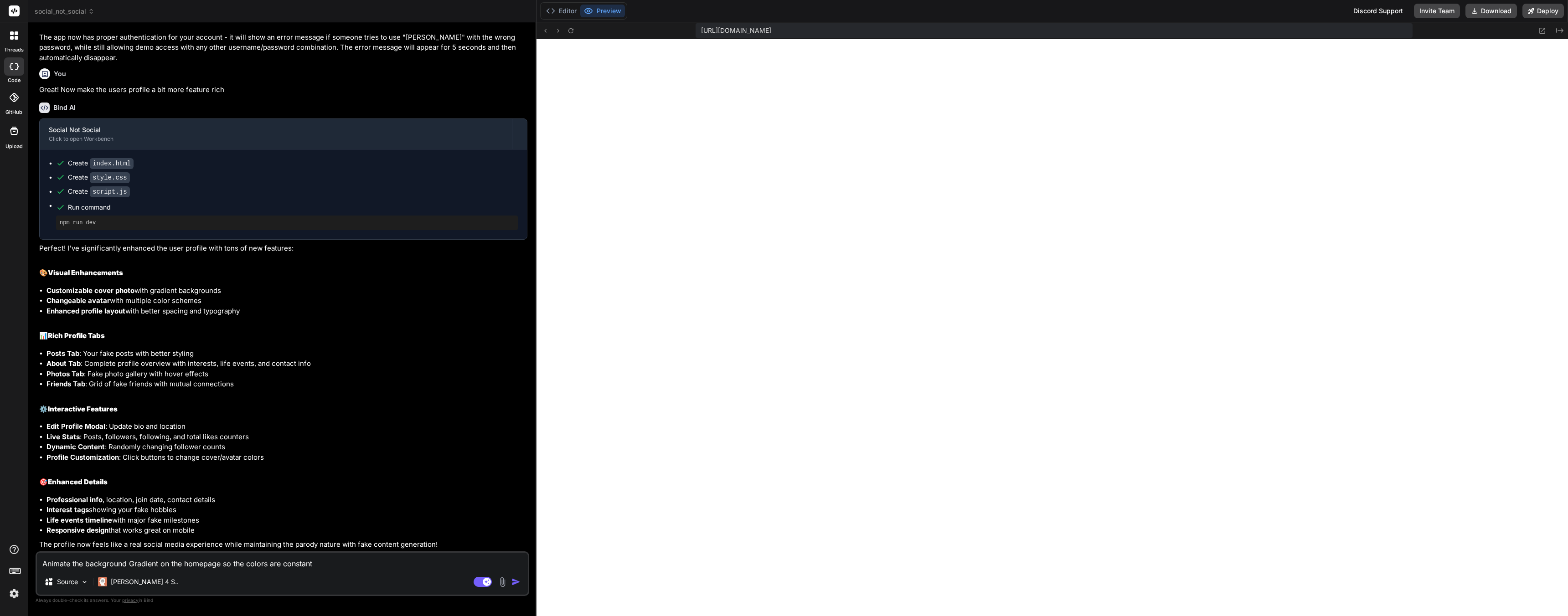
type textarea "Animate the background Gradient on the homepage so the colors are constantl"
type textarea "x"
type textarea "Animate the background Gradient on the homepage so the colors are constantly"
type textarea "x"
type textarea "Animate the background Gradient on the homepage so the colors are constantly"
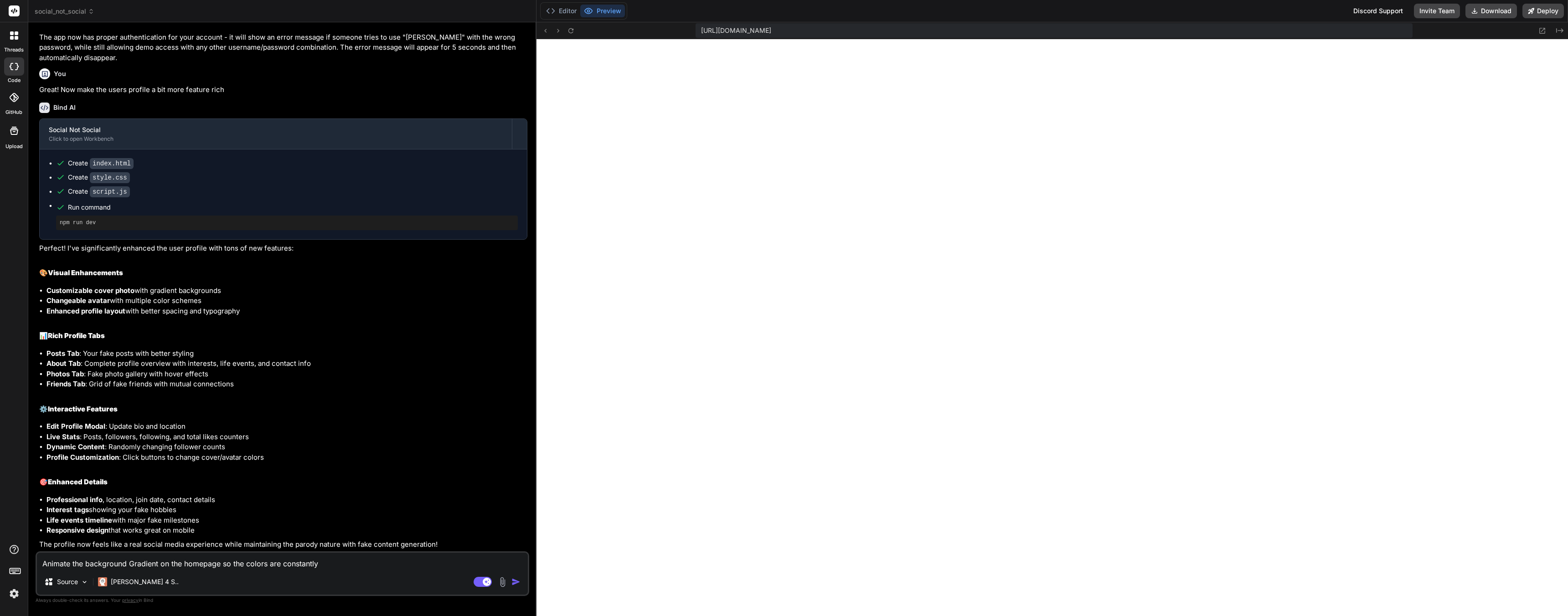
type textarea "x"
type textarea "Animate the background Gradient on the homepage so the colors are constantly a"
type textarea "x"
type textarea "Animate the background Gradient on the homepage so the colors are constantly an"
type textarea "x"
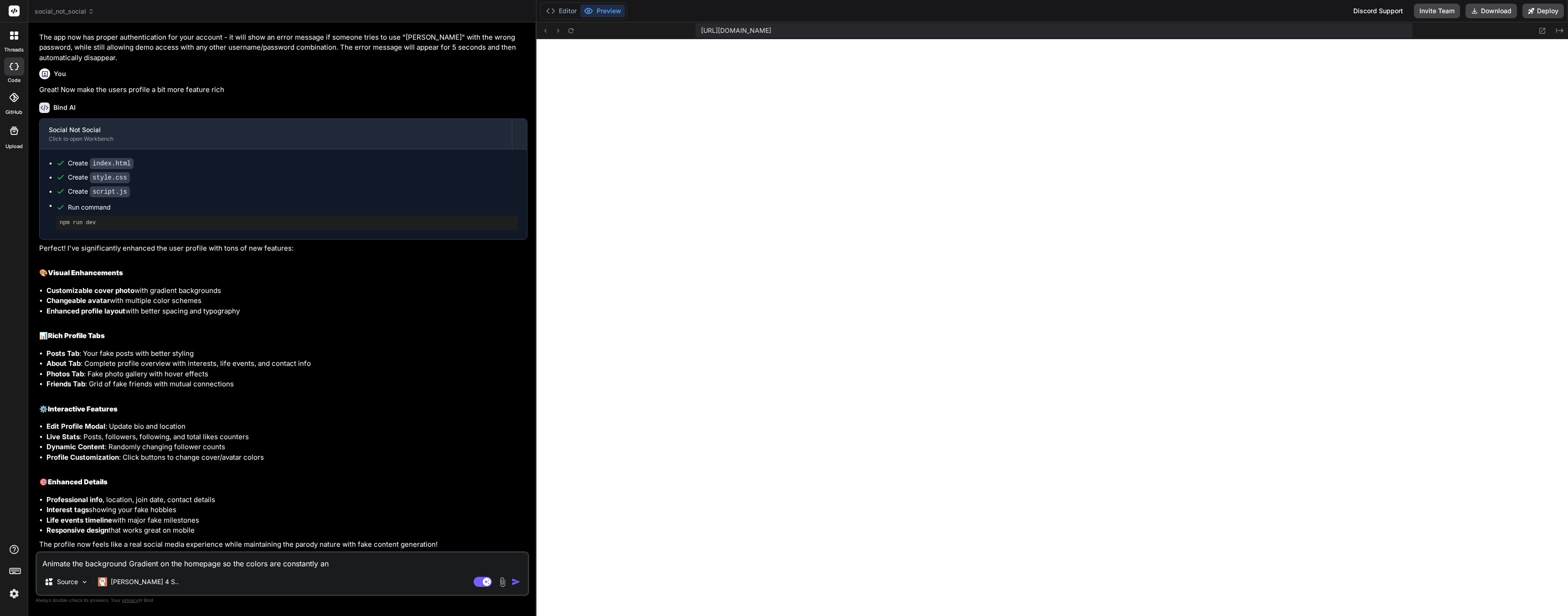
type textarea "Animate the background Gradient on the homepage so the colors are constantly and"
type textarea "x"
type textarea "Animate the background Gradient on the homepage so the colors are constantly and"
type textarea "x"
type textarea "Animate the background Gradient on the homepage so the colors are constantly an…"
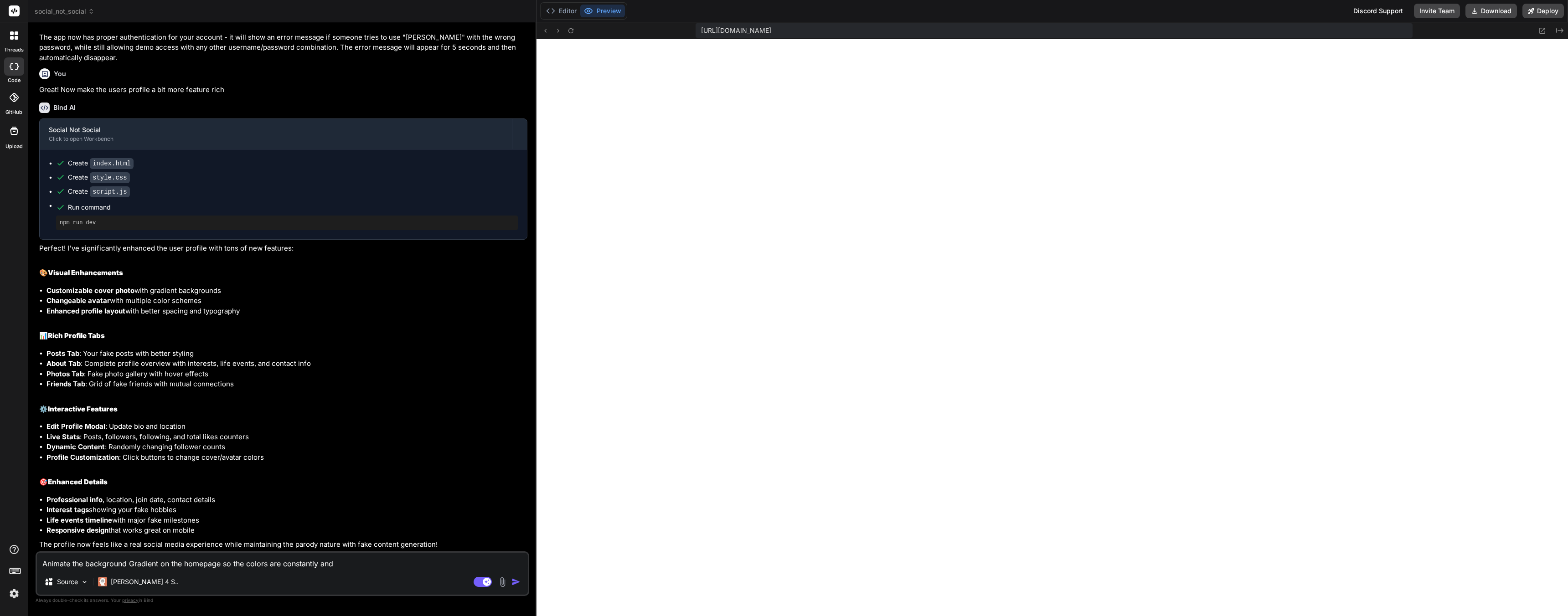
type textarea "x"
type textarea "Animate the background Gradient on the homepage so the colors are constantly an…"
type textarea "x"
type textarea "Animate the background Gradient on the homepage so the colors are constantly an…"
type textarea "x"
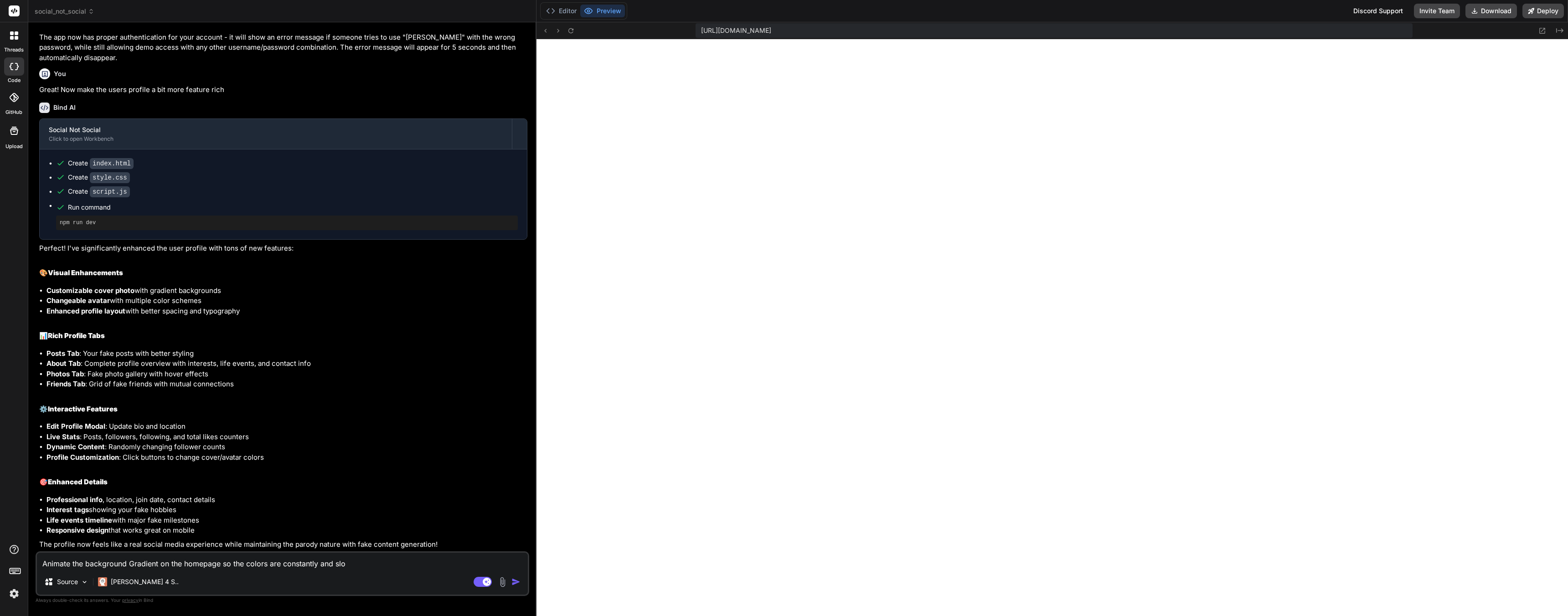
type textarea "Animate the background Gradient on the homepage so the colors are constantly an…"
type textarea "x"
type textarea "Animate the background Gradient on the homepage so the colors are constantly an…"
type textarea "x"
type textarea "Animate the background Gradient on the homepage so the colors are constantly an…"
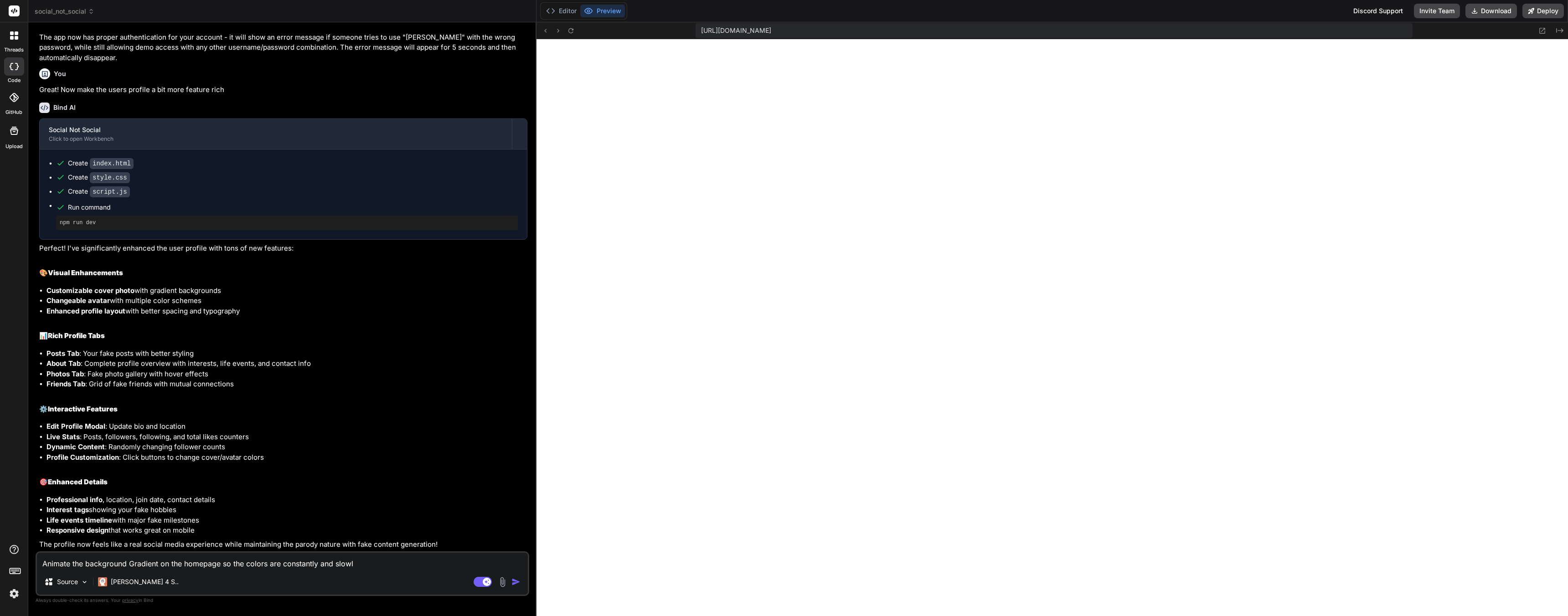
type textarea "x"
type textarea "Animate the background Gradient on the homepage so the colors are constantly an…"
type textarea "x"
type textarea "Animate the background Gradient on the homepage so the colors are constantly an…"
type textarea "x"
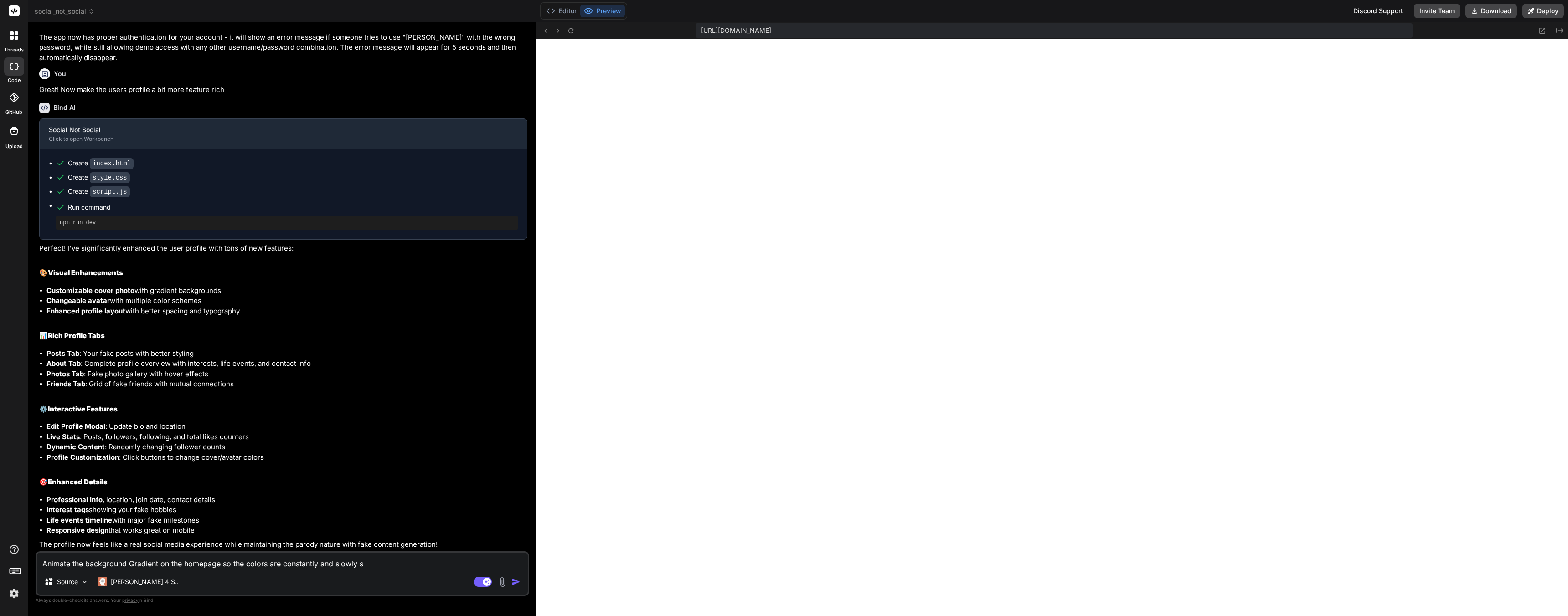
type textarea "Animate the background Gradient on the homepage so the colors are constantly an…"
type textarea "x"
type textarea "Animate the background Gradient on the homepage so the colors are constantly an…"
type textarea "x"
type textarea "Animate the background Gradient on the homepage so the colors are constantly an…"
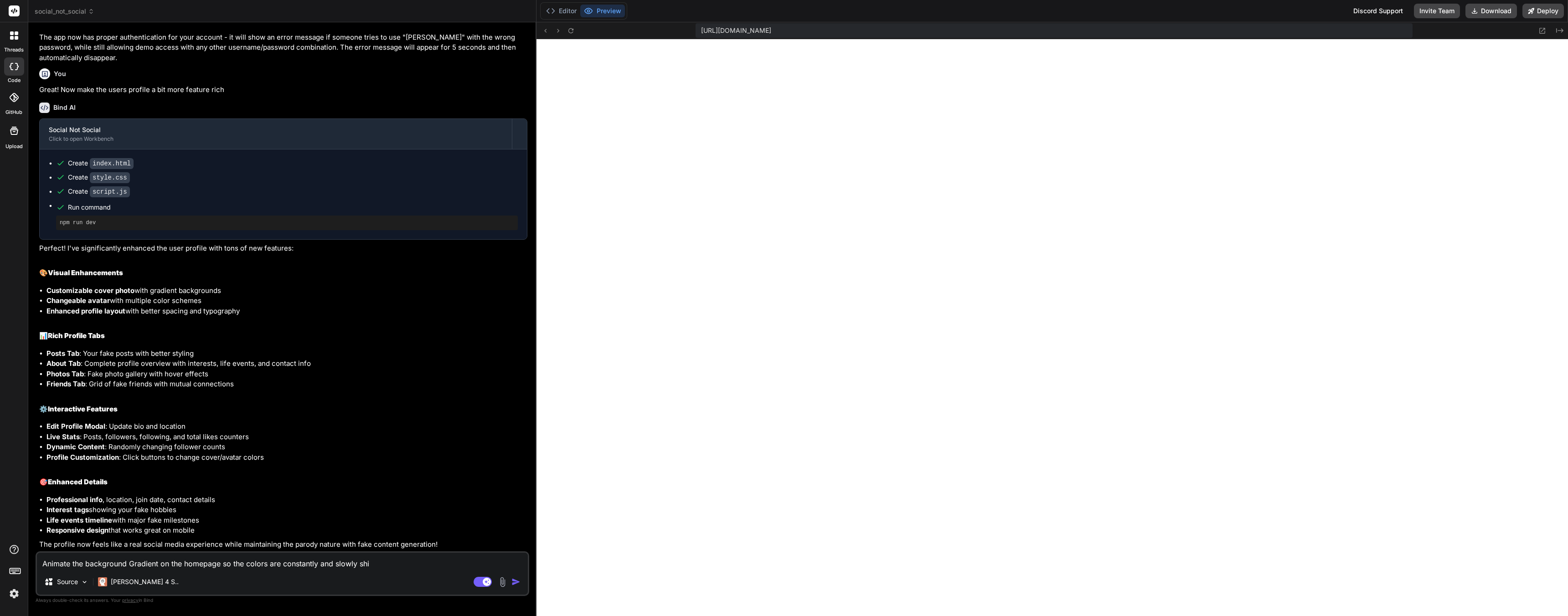
type textarea "x"
type textarea "Animate the background Gradient on the homepage so the colors are constantly an…"
type textarea "x"
type textarea "Animate the background Gradient on the homepage so the colors are constantly an…"
type textarea "x"
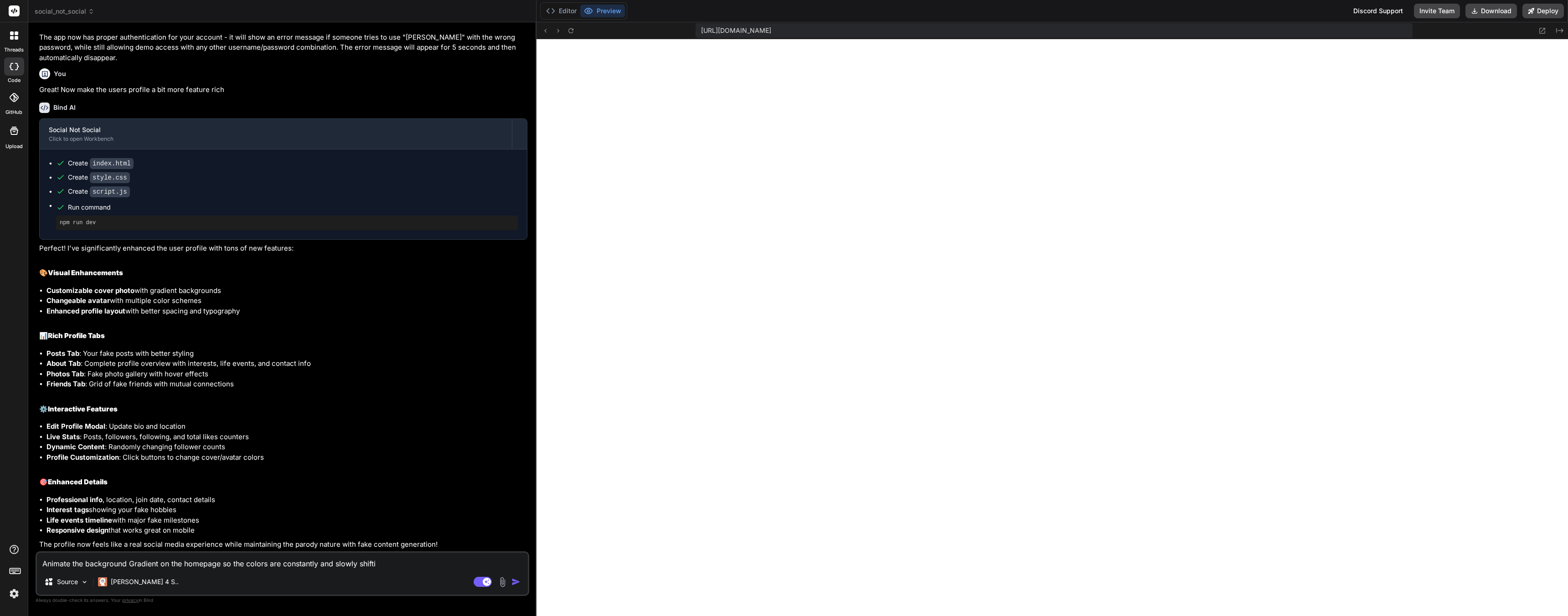
type textarea "Animate the background Gradient on the homepage so the colors are constantly an…"
type textarea "x"
type textarea "Animate the background Gradient on the homepage so the colors are constantly an…"
type textarea "x"
type textarea "Animate the background Gradient on the homepage so the colors are constantly an…"
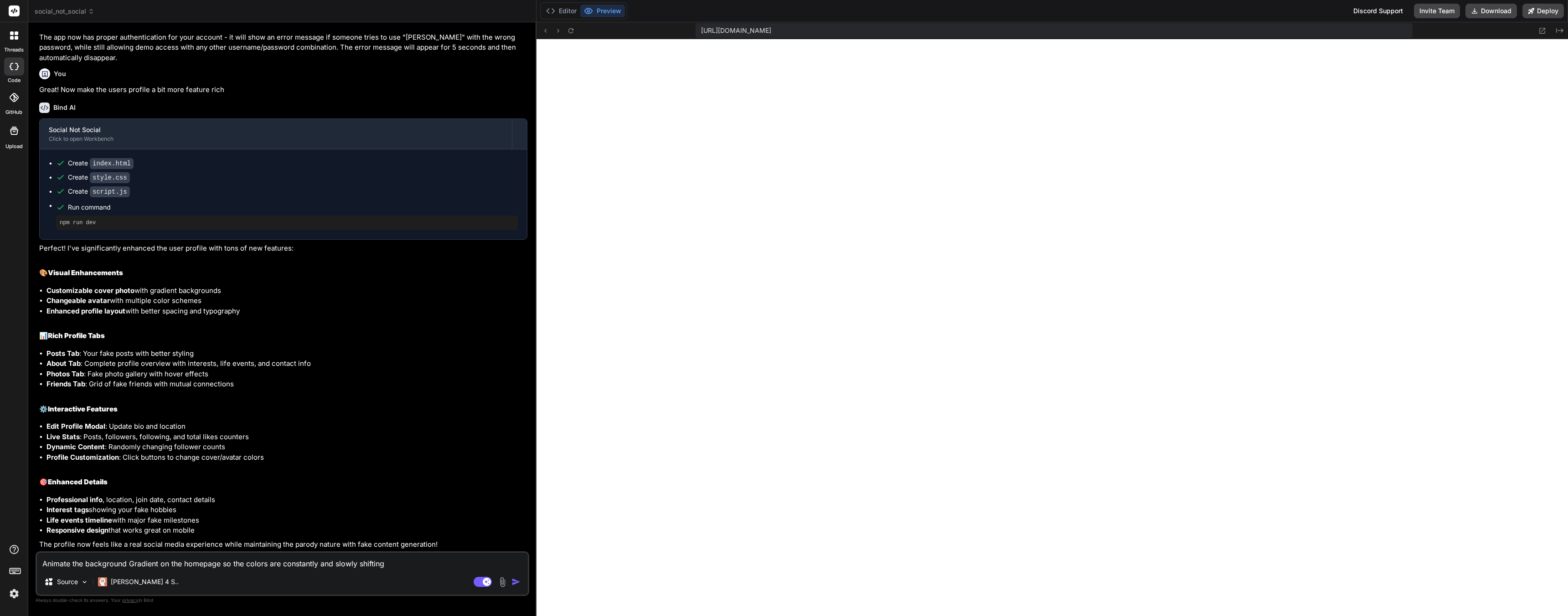
type textarea "x"
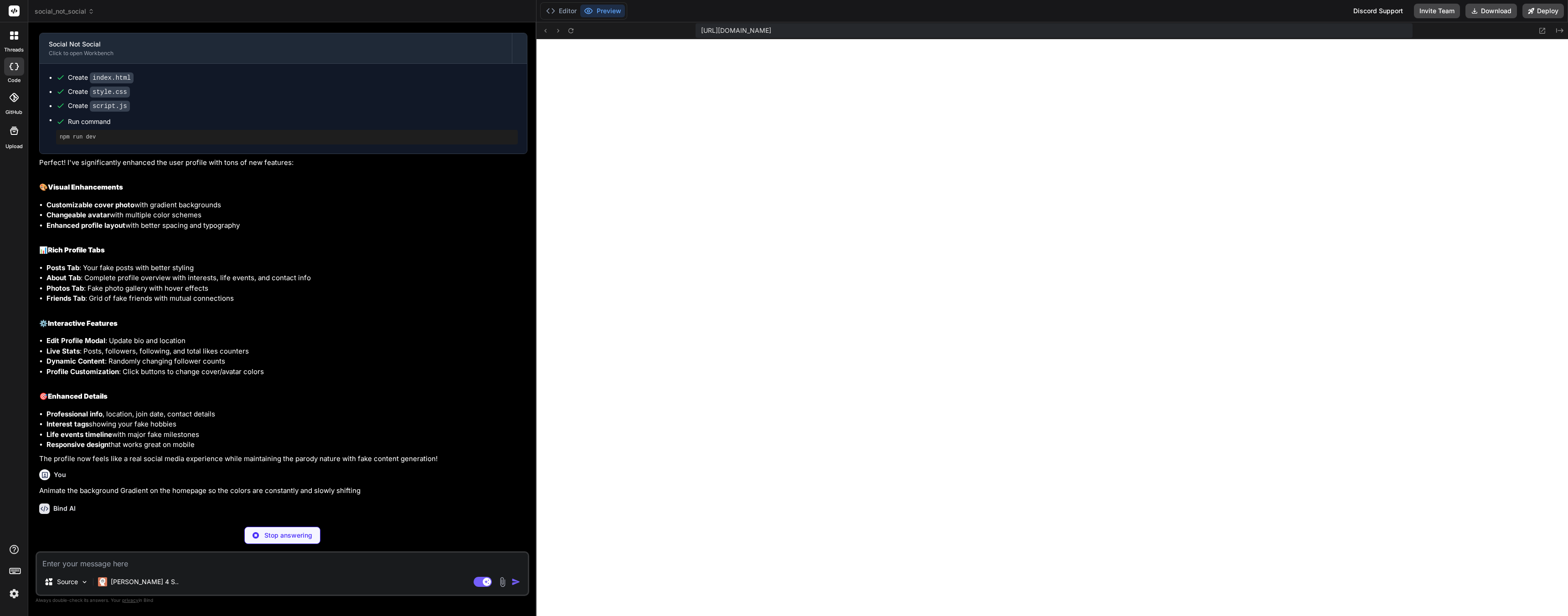
scroll to position [754, 0]
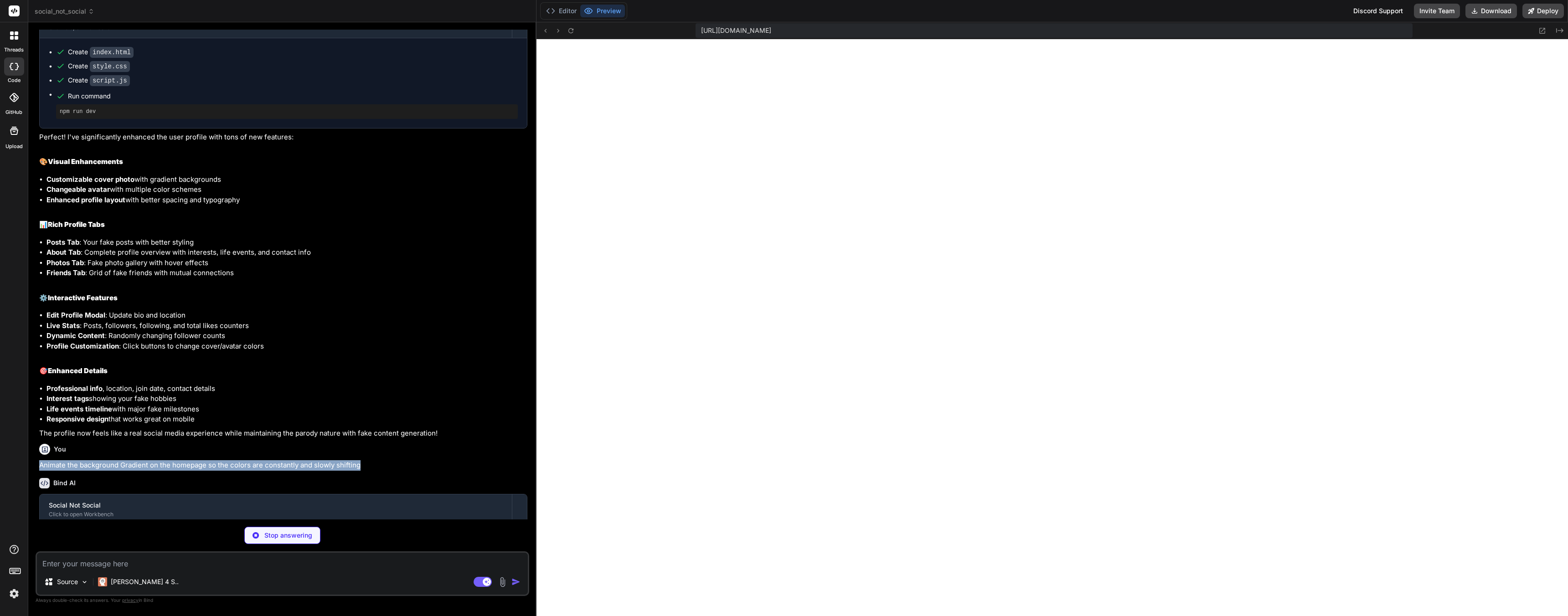
drag, startPoint x: 365, startPoint y: 479, endPoint x: 39, endPoint y: 485, distance: 326.1
click at [39, 471] on p "Animate the background Gradient on the homepage so the colors are constantly an…" at bounding box center [283, 465] width 488 height 10
copy p "Animate the background Gradient on the homepage so the colors are constantly an…"
